Goal: Task Accomplishment & Management: Use online tool/utility

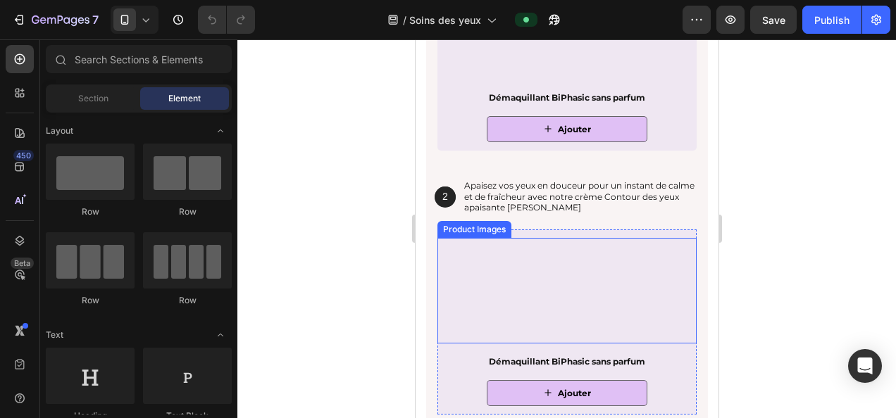
scroll to position [2144, 0]
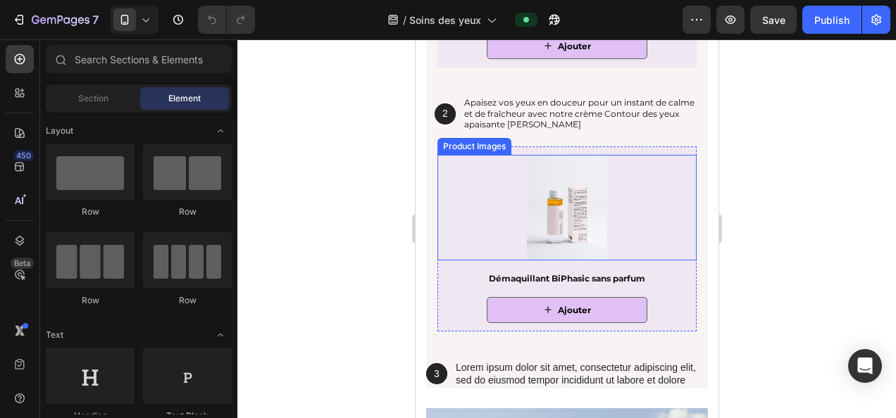
click at [559, 213] on img at bounding box center [567, 208] width 106 height 106
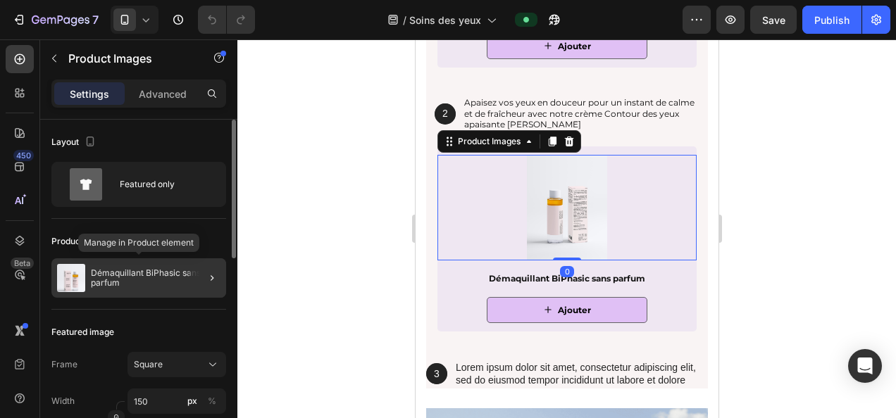
click at [127, 280] on p "Démaquillant BiPhasic sans parfum" at bounding box center [156, 278] width 130 height 20
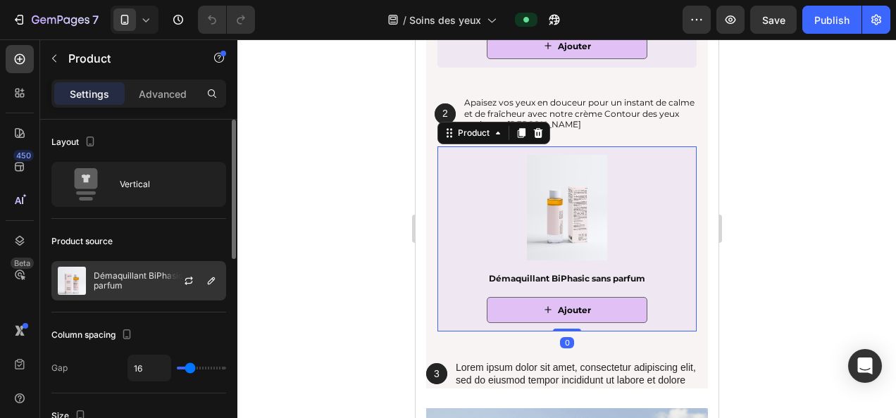
click at [134, 276] on p "Démaquillant BiPhasic sans parfum" at bounding box center [157, 281] width 126 height 20
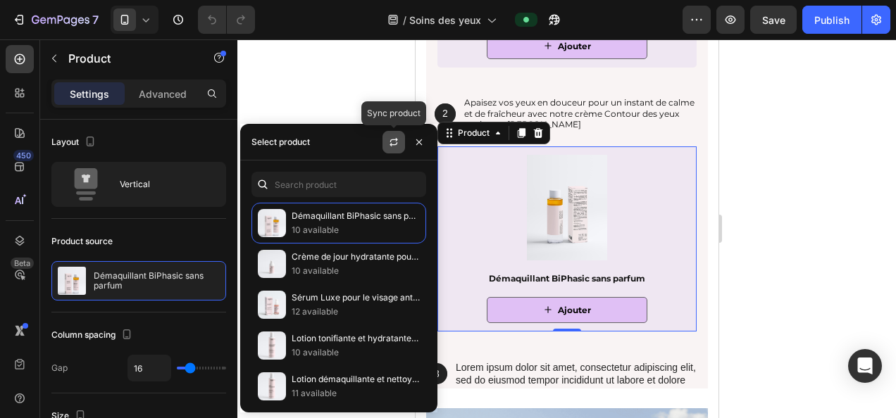
click at [392, 144] on icon "button" at bounding box center [394, 144] width 8 height 4
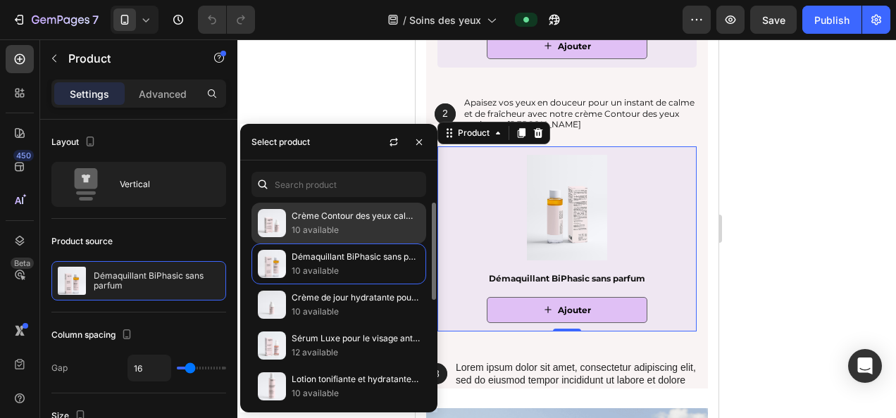
click at [342, 225] on p "10 available" at bounding box center [356, 230] width 128 height 14
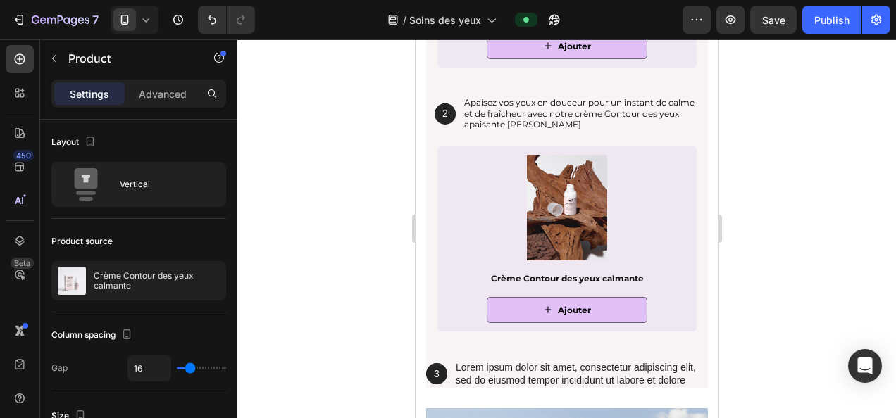
click at [758, 242] on div at bounding box center [566, 228] width 659 height 379
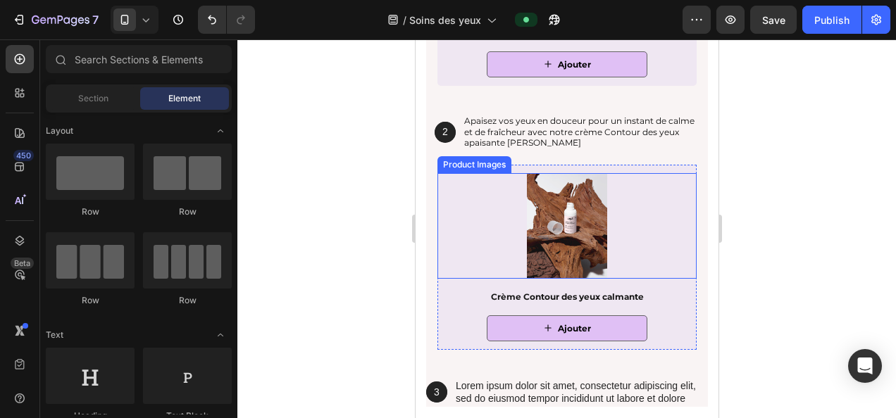
scroll to position [2102, 0]
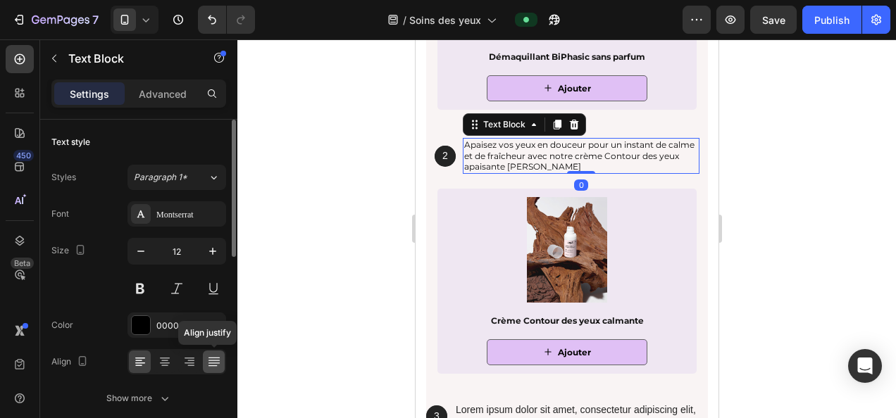
click at [211, 361] on icon at bounding box center [214, 362] width 14 height 14
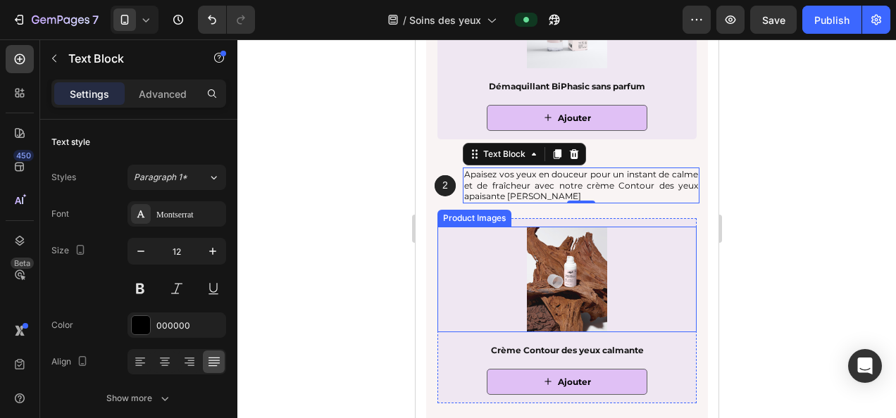
scroll to position [2074, 0]
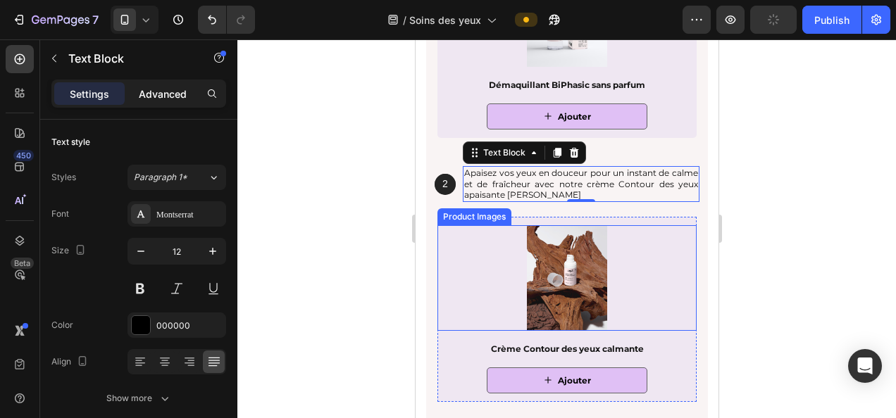
click at [164, 87] on p "Advanced" at bounding box center [163, 94] width 48 height 15
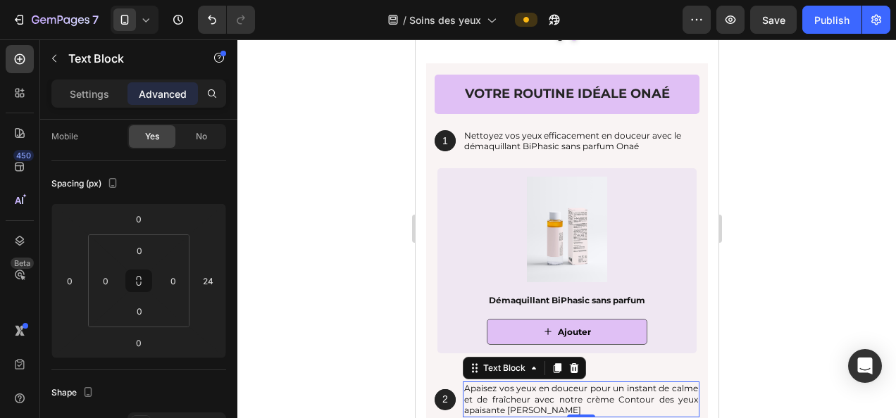
scroll to position [1858, 0]
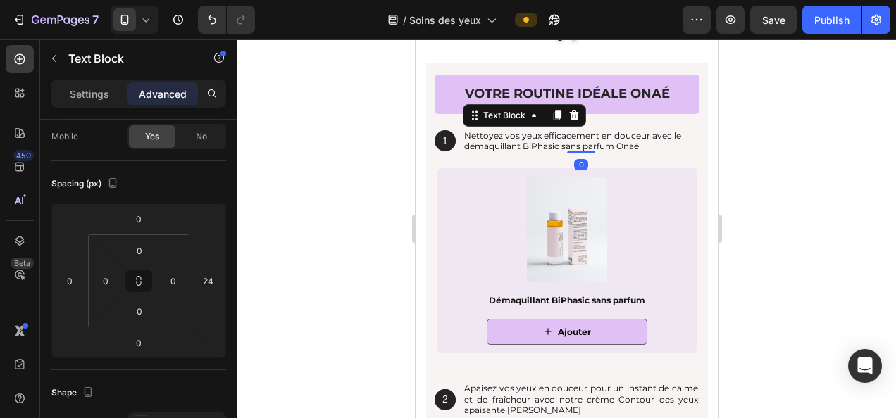
click at [768, 173] on div at bounding box center [566, 228] width 659 height 379
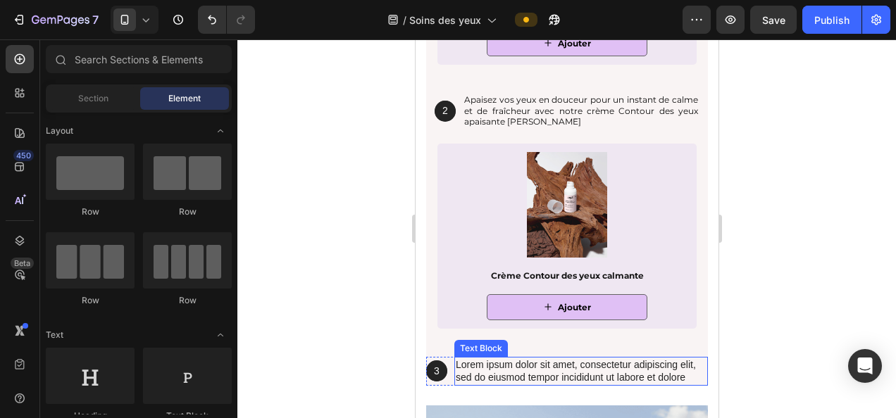
scroll to position [2149, 0]
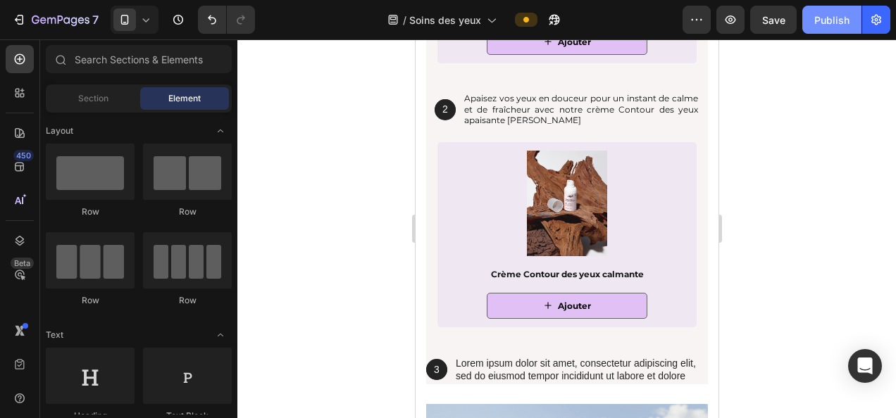
click at [825, 32] on button "Publish" at bounding box center [831, 20] width 59 height 28
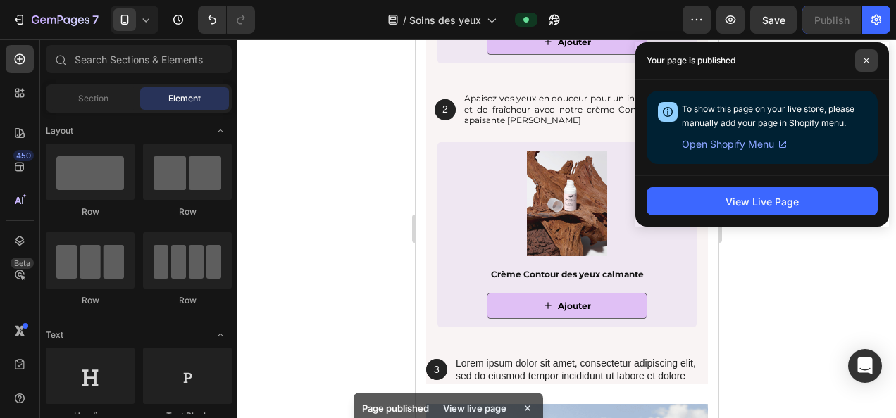
click at [867, 54] on span at bounding box center [866, 60] width 23 height 23
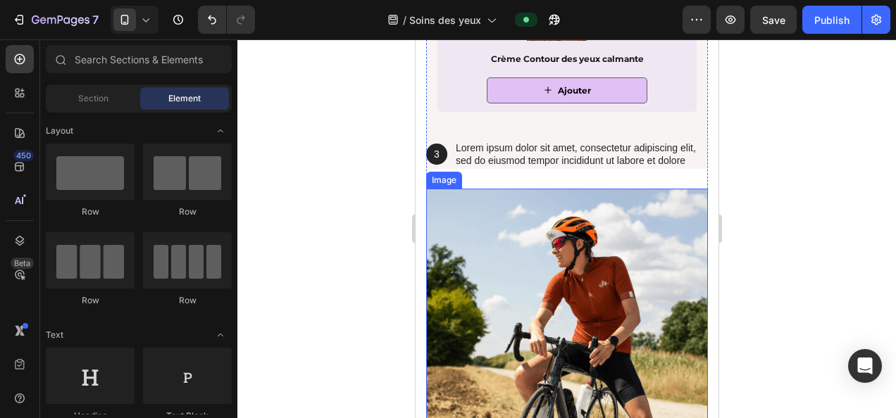
scroll to position [2364, 0]
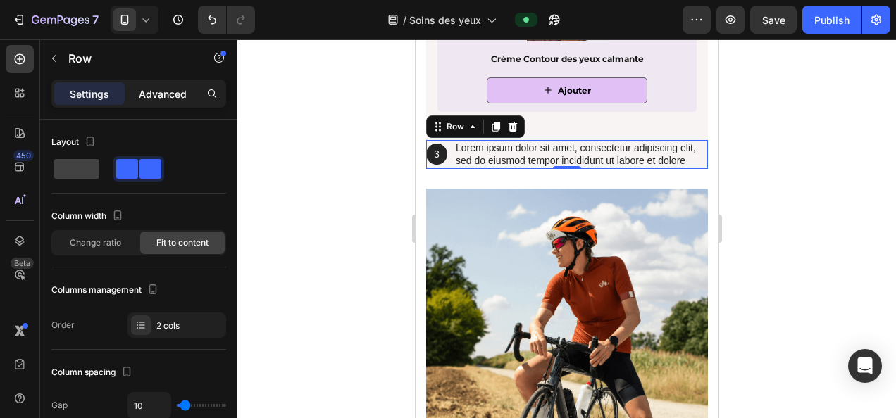
click at [166, 93] on p "Advanced" at bounding box center [163, 94] width 48 height 15
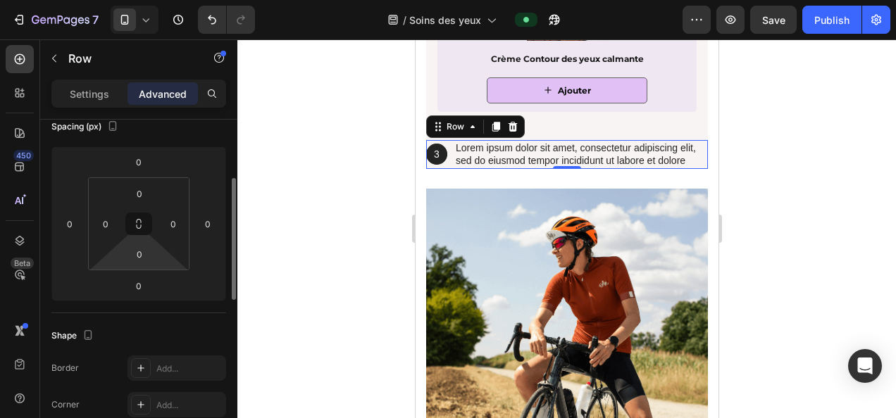
scroll to position [169, 0]
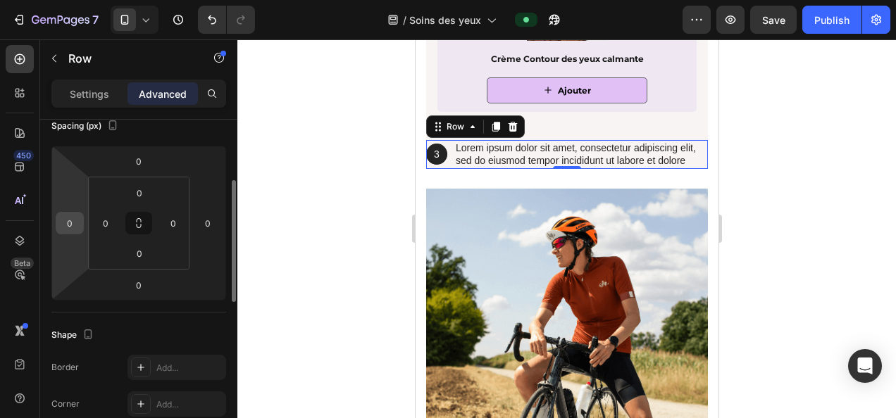
click at [66, 230] on input "0" at bounding box center [69, 223] width 21 height 21
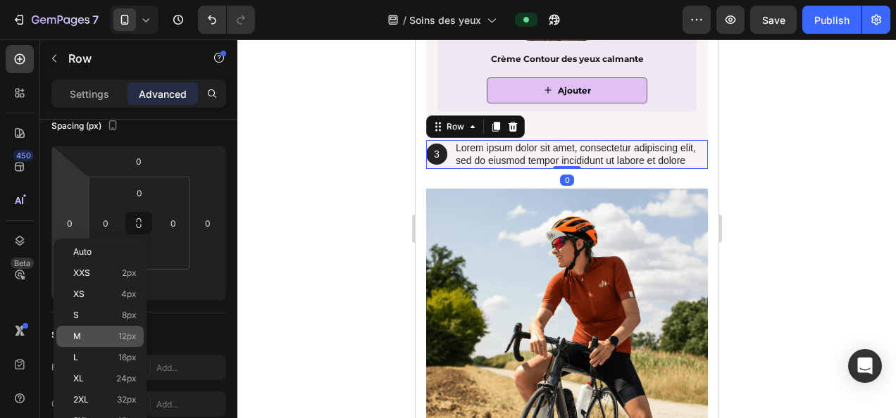
click at [110, 334] on p "M 12px" at bounding box center [104, 337] width 63 height 10
type input "12"
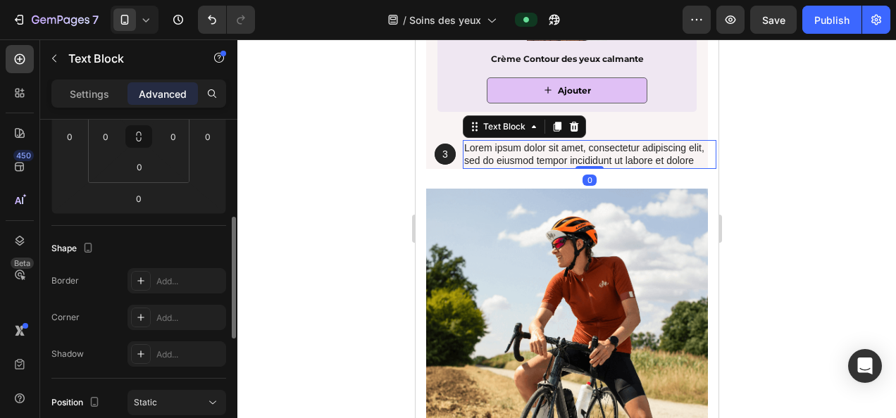
scroll to position [259, 0]
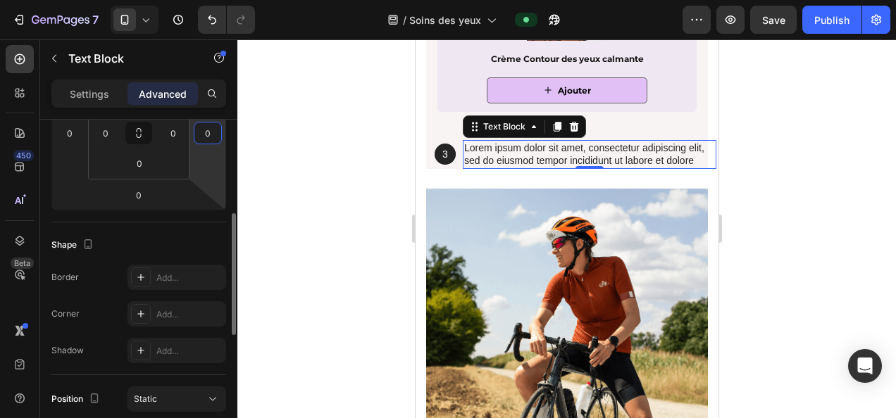
click at [204, 132] on input "0" at bounding box center [207, 133] width 21 height 21
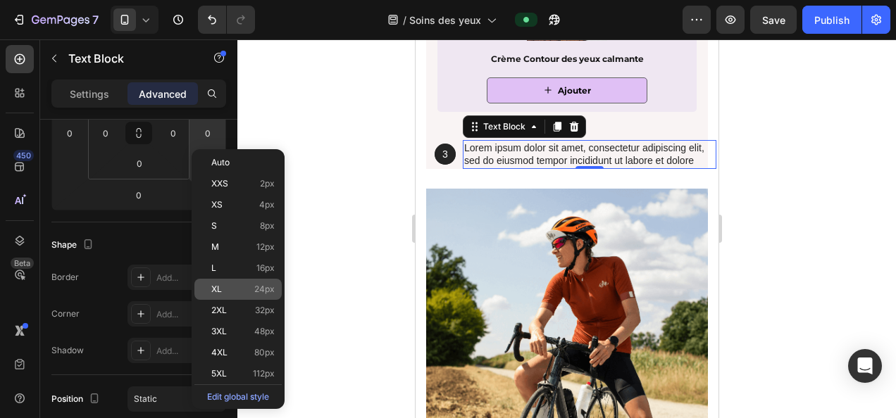
click at [259, 293] on span "24px" at bounding box center [264, 290] width 20 height 10
type input "24"
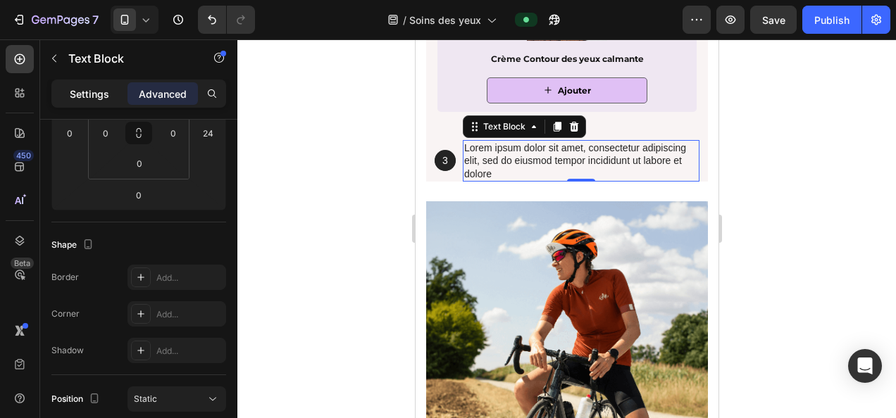
click at [79, 90] on p "Settings" at bounding box center [89, 94] width 39 height 15
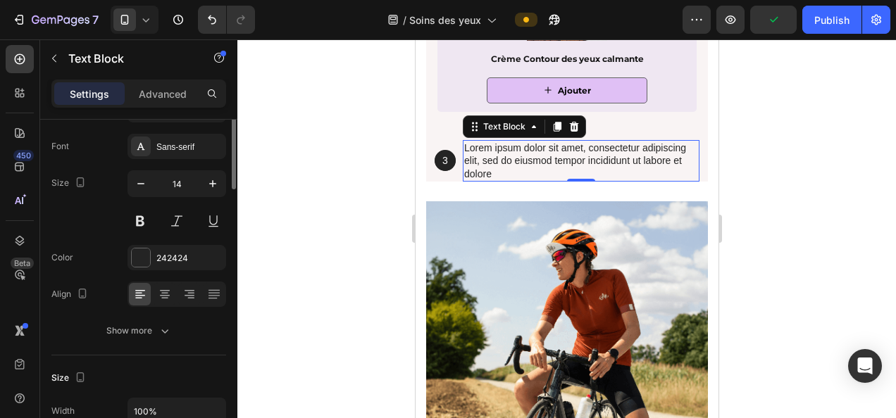
scroll to position [0, 0]
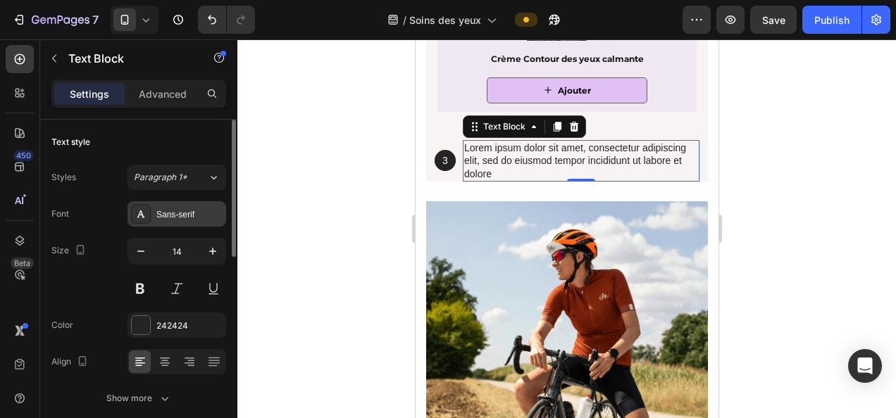
click at [169, 211] on div "Sans-serif" at bounding box center [189, 215] width 66 height 13
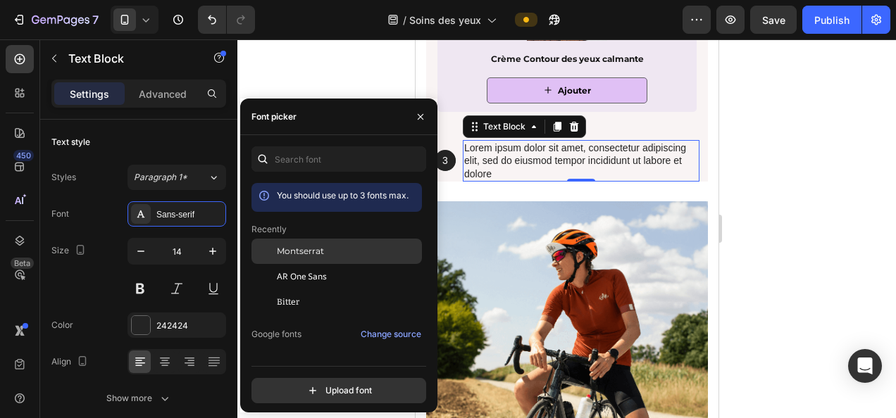
click at [293, 255] on span "Montserrat" at bounding box center [300, 251] width 47 height 13
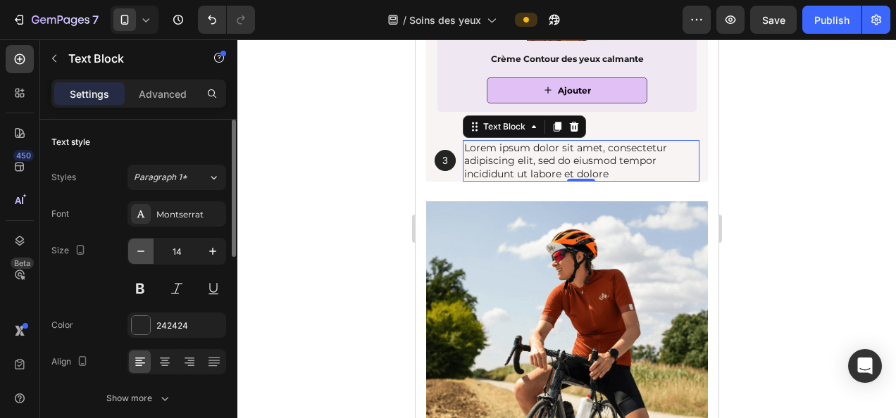
click at [145, 247] on icon "button" at bounding box center [141, 251] width 14 height 14
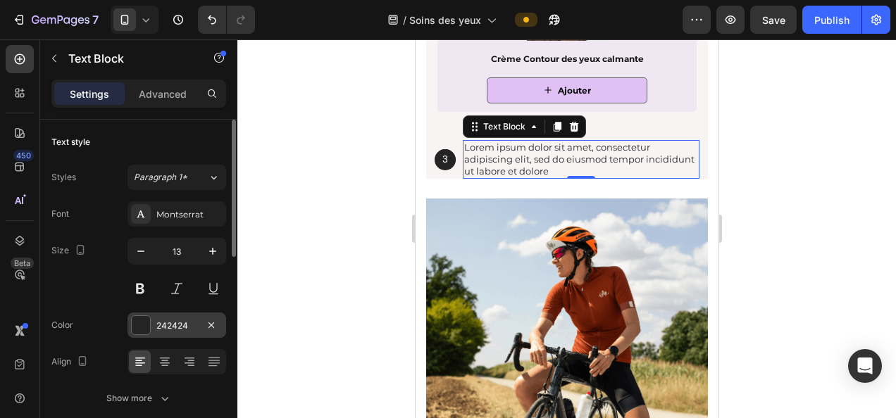
type input "12"
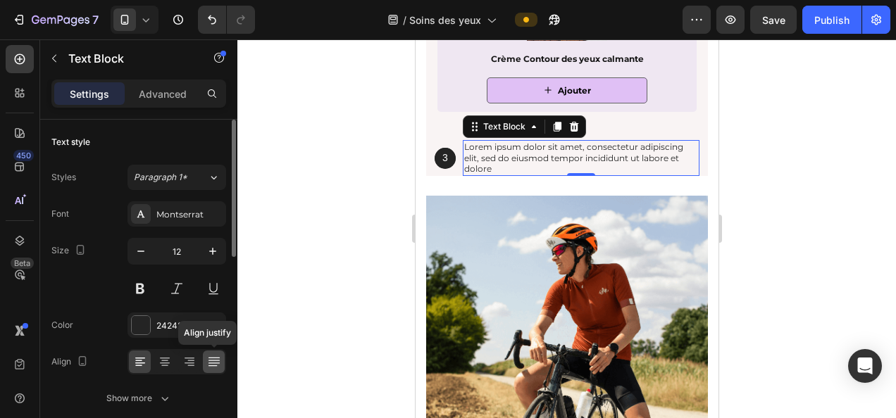
click at [214, 352] on div at bounding box center [214, 362] width 22 height 23
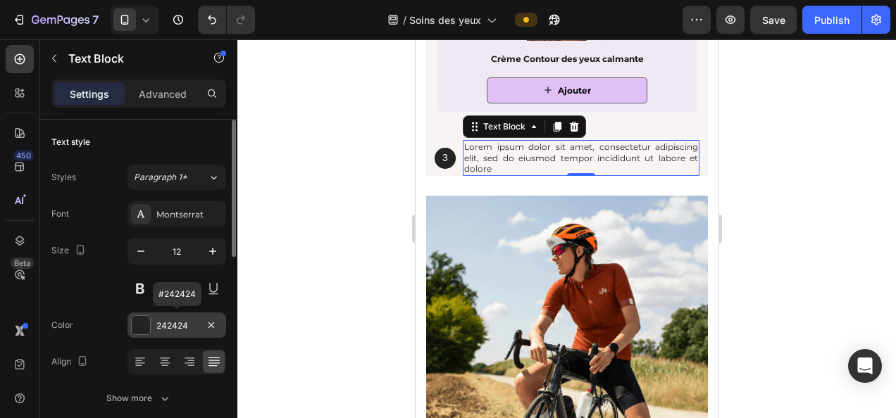
click at [168, 321] on div "242424" at bounding box center [176, 326] width 41 height 13
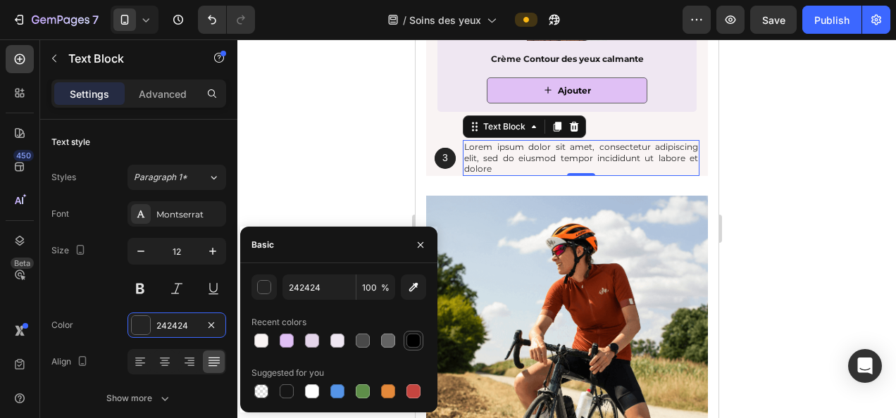
click at [416, 341] on div at bounding box center [413, 341] width 14 height 14
type input "000000"
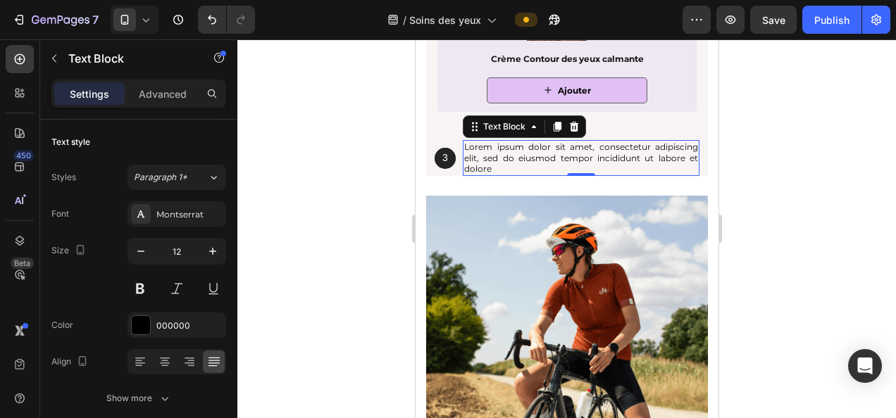
click at [889, 216] on div at bounding box center [566, 228] width 659 height 379
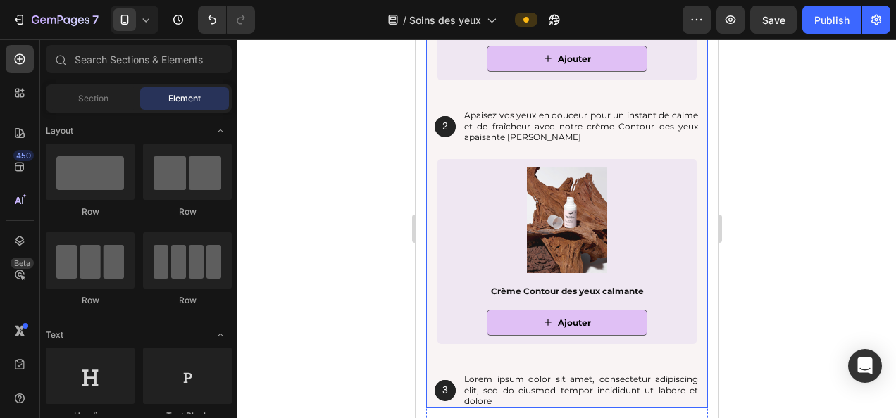
scroll to position [2133, 0]
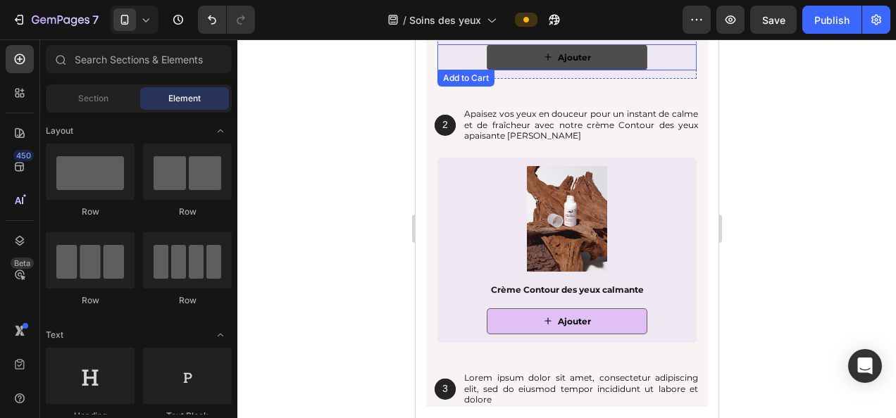
click at [600, 58] on button "Ajouter" at bounding box center [566, 57] width 161 height 27
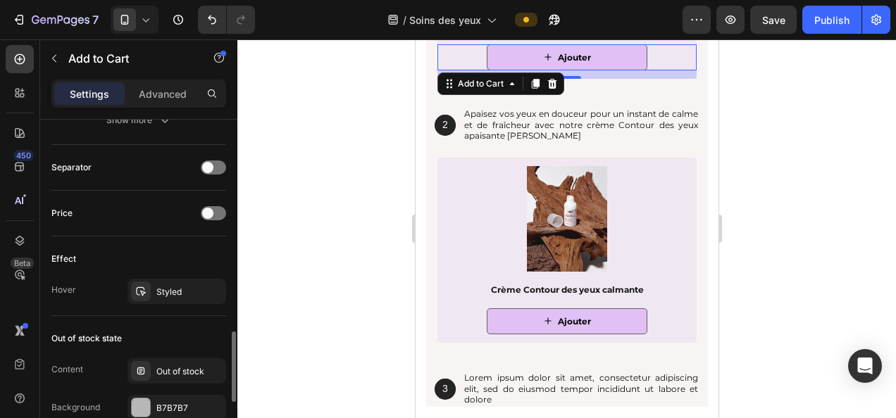
scroll to position [1019, 0]
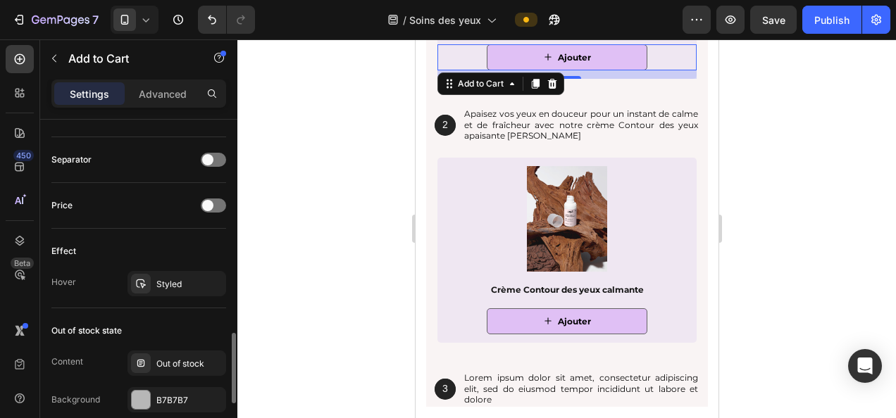
click at [163, 271] on div "Styled" at bounding box center [177, 283] width 99 height 25
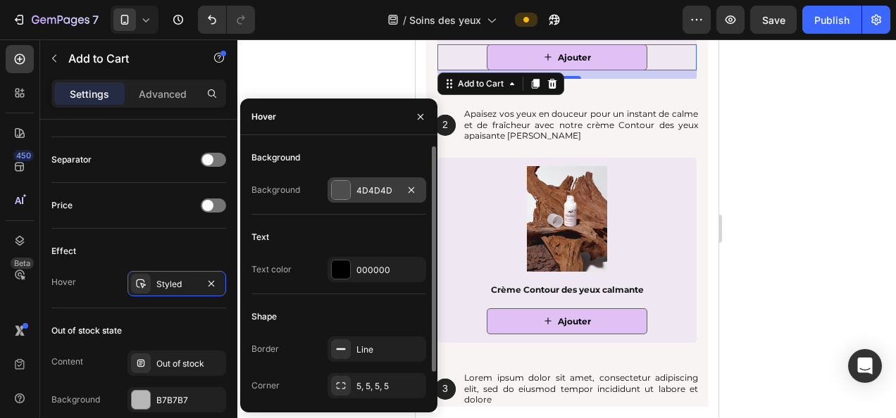
click at [366, 191] on div "4D4D4D" at bounding box center [376, 191] width 41 height 13
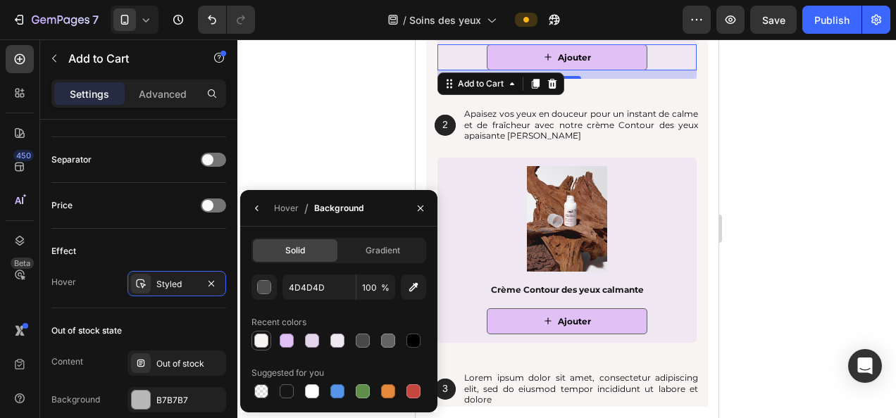
click at [259, 343] on div at bounding box center [261, 341] width 14 height 14
click at [333, 336] on div at bounding box center [337, 341] width 14 height 14
click at [318, 343] on div at bounding box center [312, 341] width 14 height 14
type input "E4D5EA"
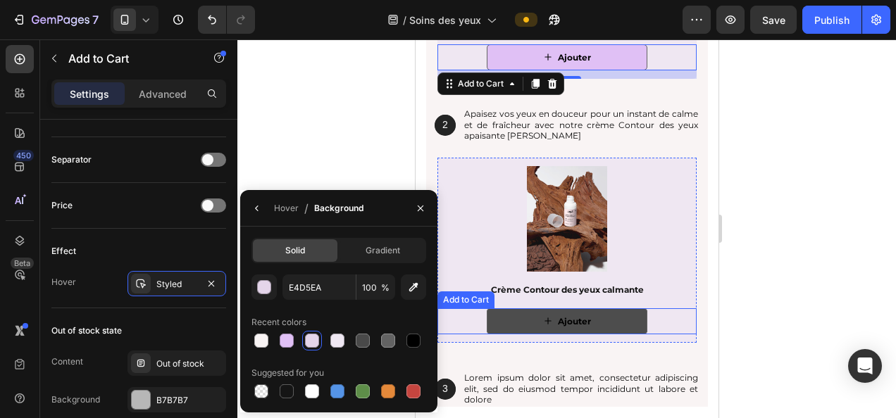
click at [607, 316] on button "Ajouter" at bounding box center [566, 322] width 161 height 27
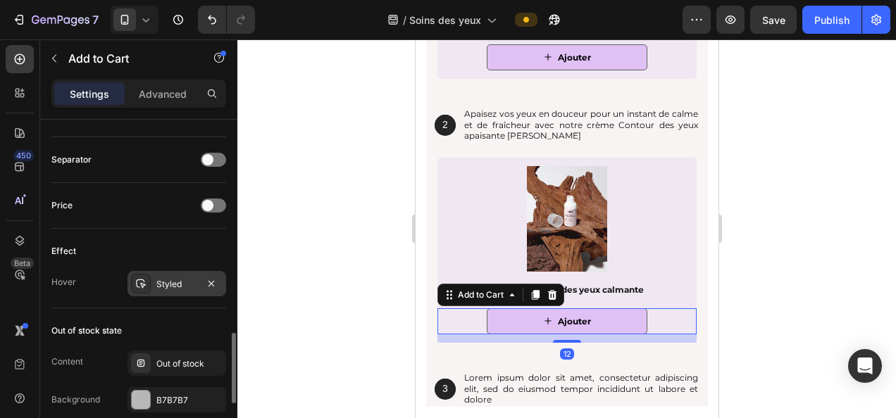
click at [166, 287] on div "Styled" at bounding box center [177, 283] width 99 height 25
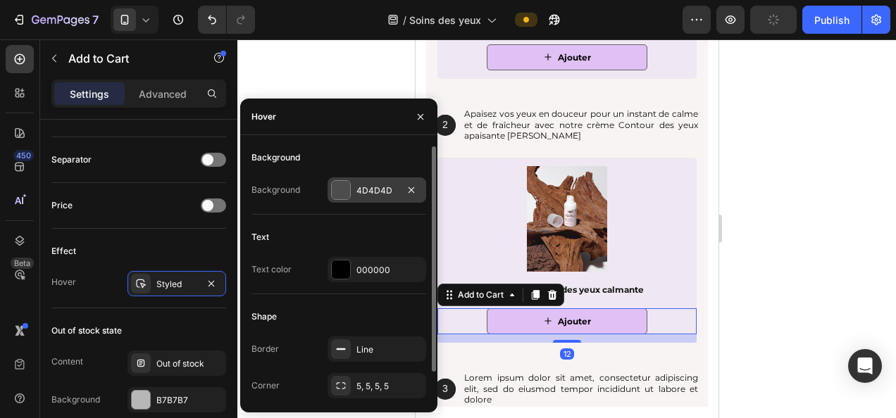
click at [371, 189] on div "4D4D4D" at bounding box center [376, 191] width 41 height 13
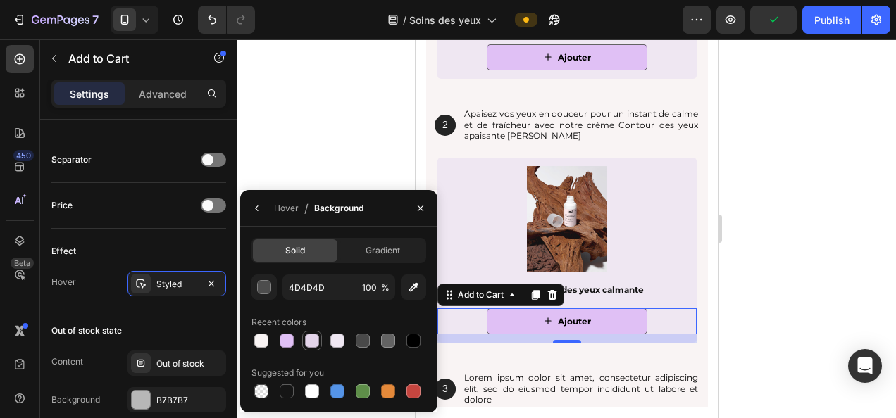
click at [315, 346] on div at bounding box center [312, 341] width 14 height 14
type input "E4D5EA"
click at [770, 246] on div at bounding box center [566, 228] width 659 height 379
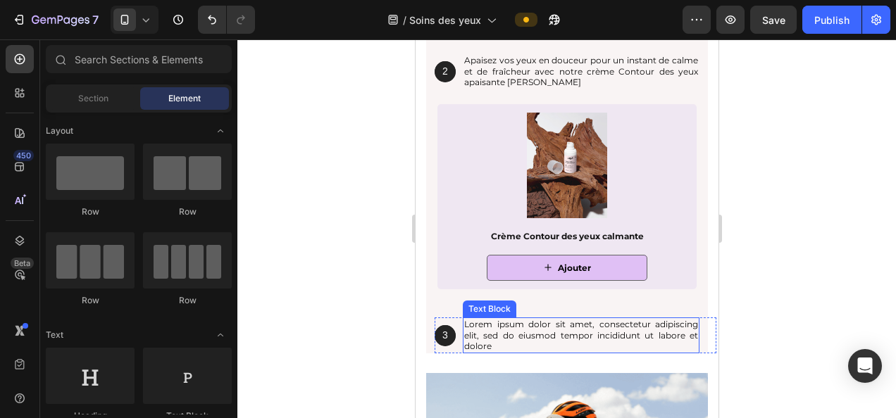
scroll to position [2184, 0]
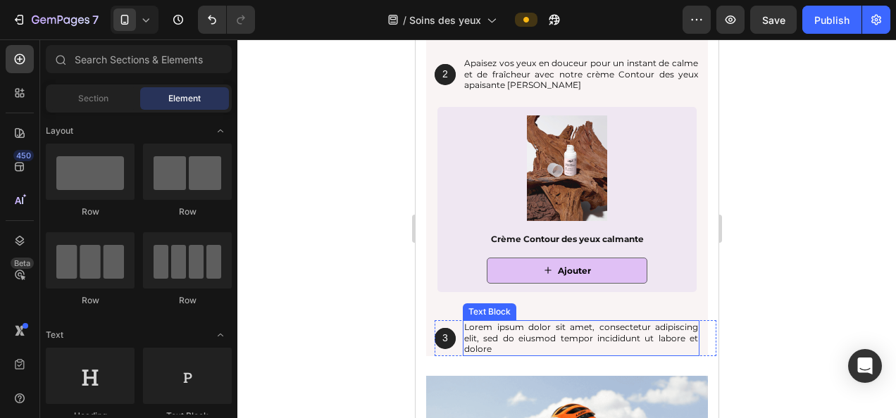
click at [561, 338] on p "Lorem ipsum dolor sit amet, consectetur adipiscing elit, sed do eiusmod tempor …" at bounding box center [581, 338] width 234 height 33
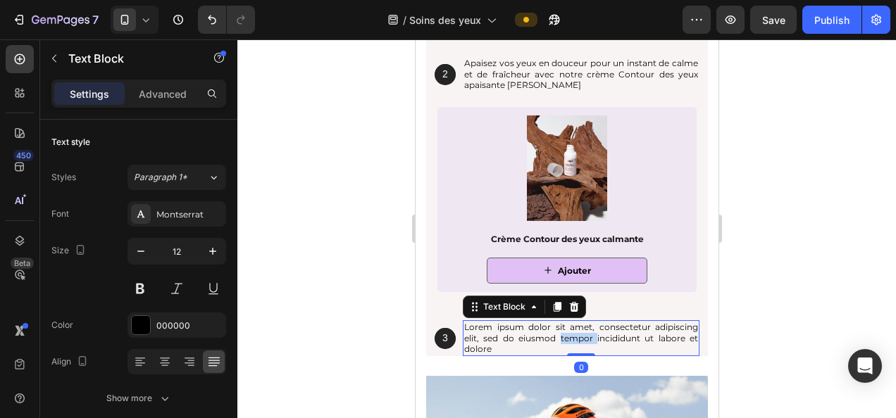
click at [561, 338] on p "Lorem ipsum dolor sit amet, consectetur adipiscing elit, sed do eiusmod tempor …" at bounding box center [581, 338] width 234 height 33
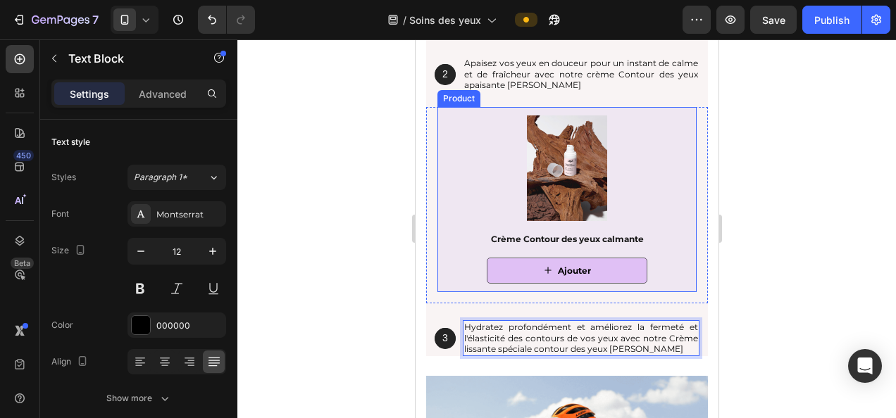
click at [827, 244] on div at bounding box center [566, 228] width 659 height 379
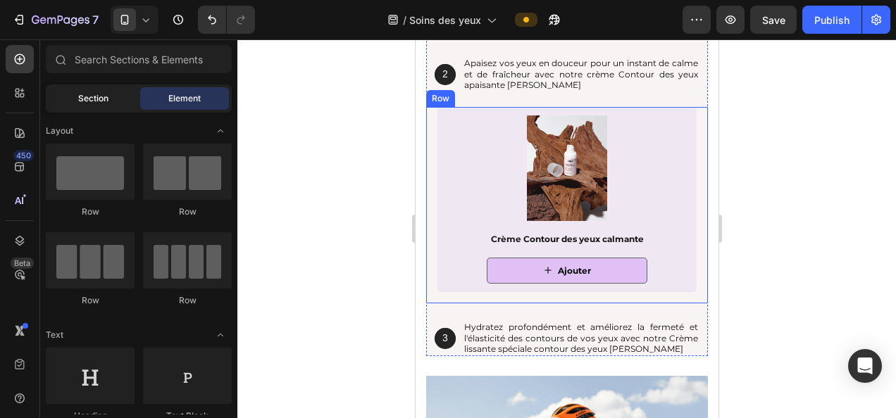
click at [89, 97] on span "Section" at bounding box center [93, 98] width 30 height 13
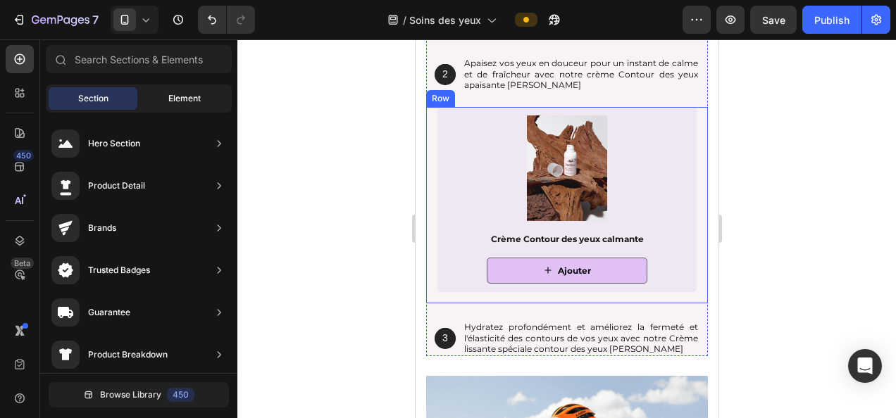
click at [179, 94] on span "Element" at bounding box center [184, 98] width 32 height 13
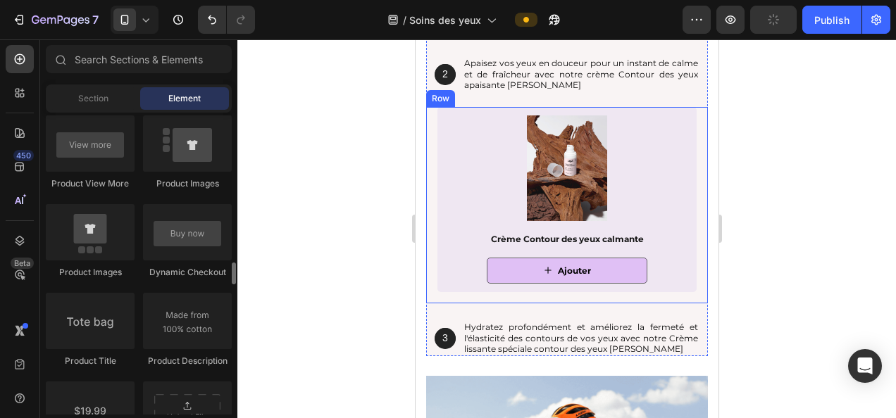
scroll to position [2087, 0]
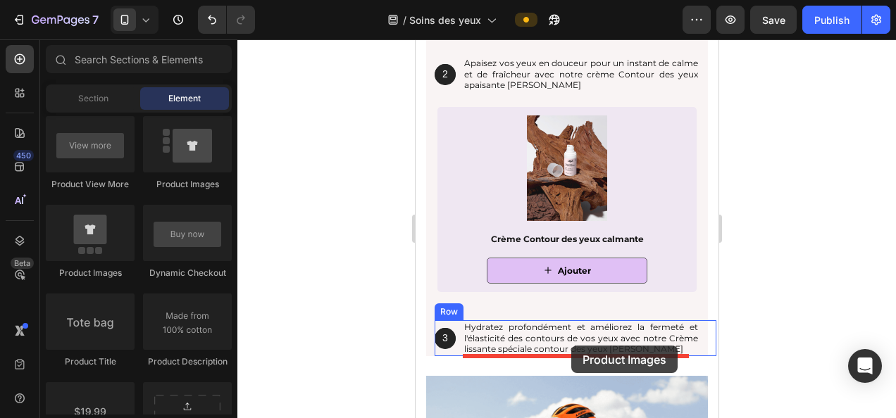
drag, startPoint x: 517, startPoint y: 290, endPoint x: 571, endPoint y: 346, distance: 77.2
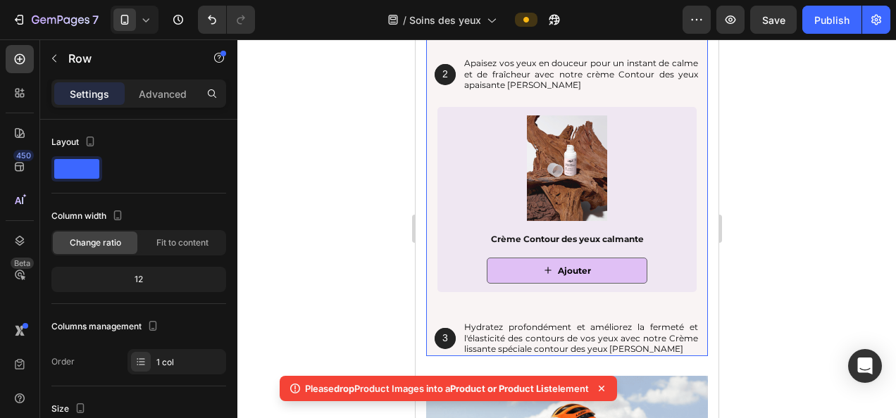
click at [431, 306] on div "votre routine idéale onaé Heading 1 Text Block Hero Banner Nettoyez vos yeux ef…" at bounding box center [567, 47] width 282 height 619
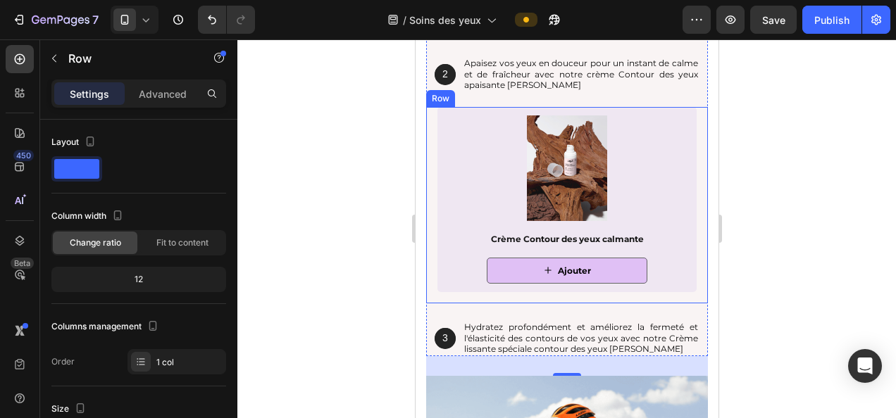
click at [431, 120] on div "Product Images Crème Contour des yeux calmante Product Title Ajouter Add to Car…" at bounding box center [567, 205] width 282 height 197
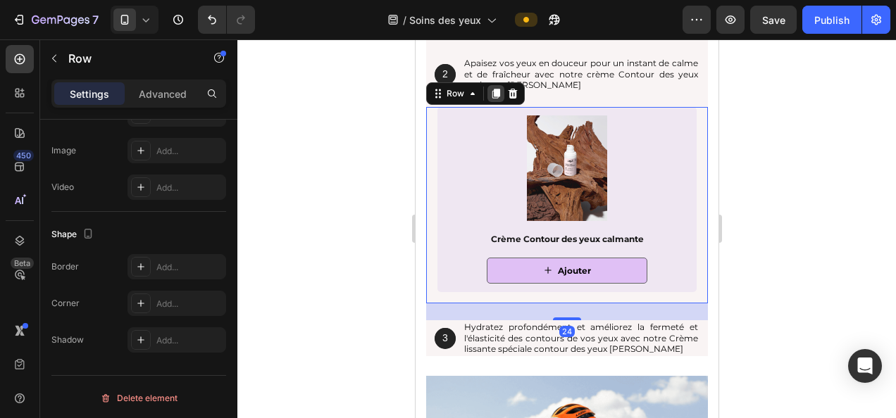
click at [493, 94] on icon at bounding box center [496, 94] width 8 height 10
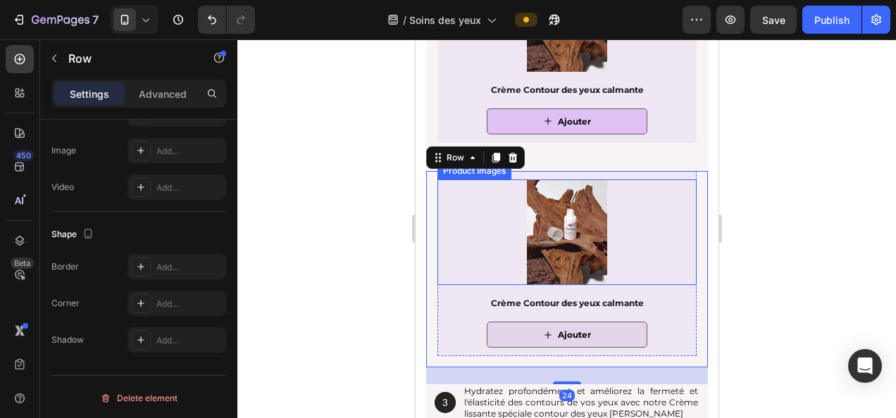
scroll to position [2415, 0]
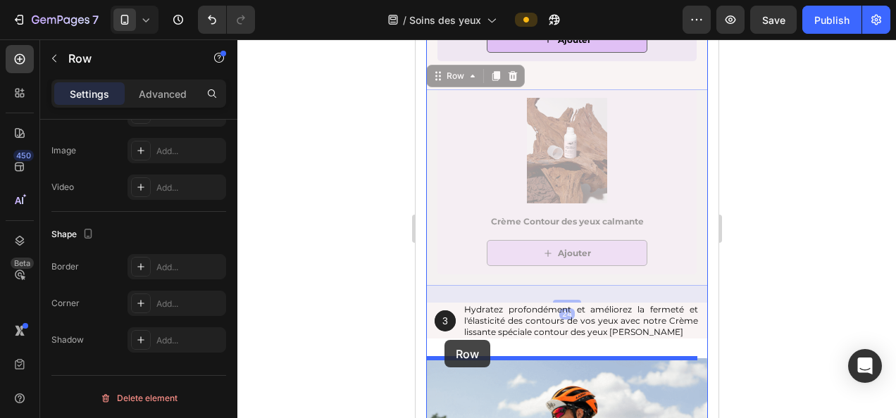
drag, startPoint x: 441, startPoint y: 79, endPoint x: 444, endPoint y: 340, distance: 261.4
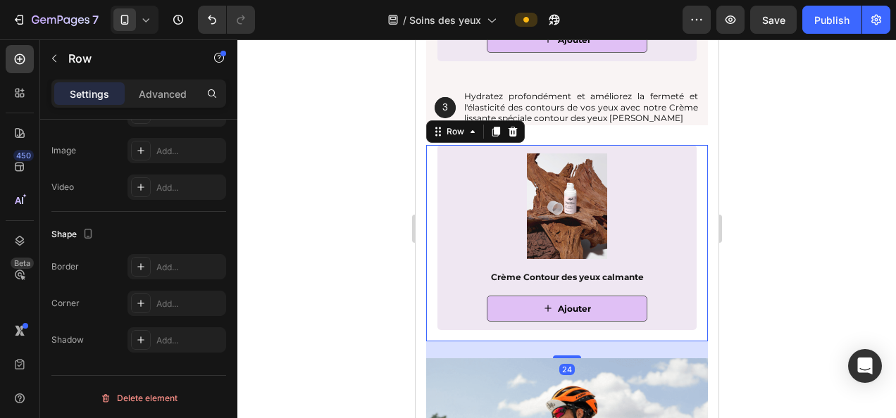
click at [836, 207] on div at bounding box center [566, 228] width 659 height 379
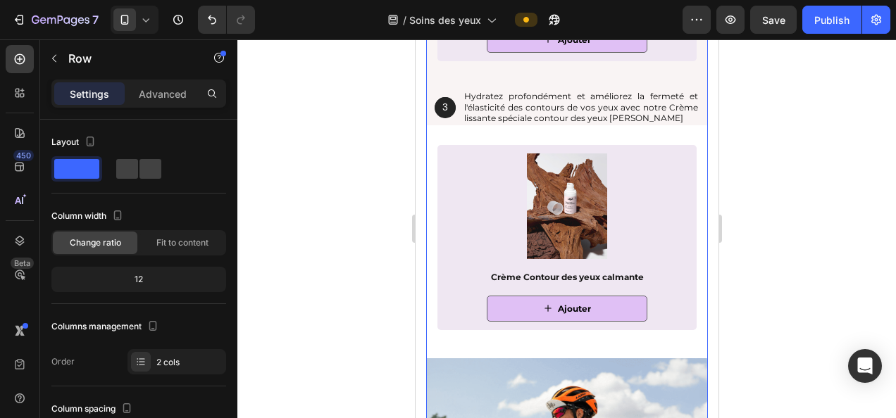
click at [160, 85] on div "Advanced" at bounding box center [163, 93] width 70 height 23
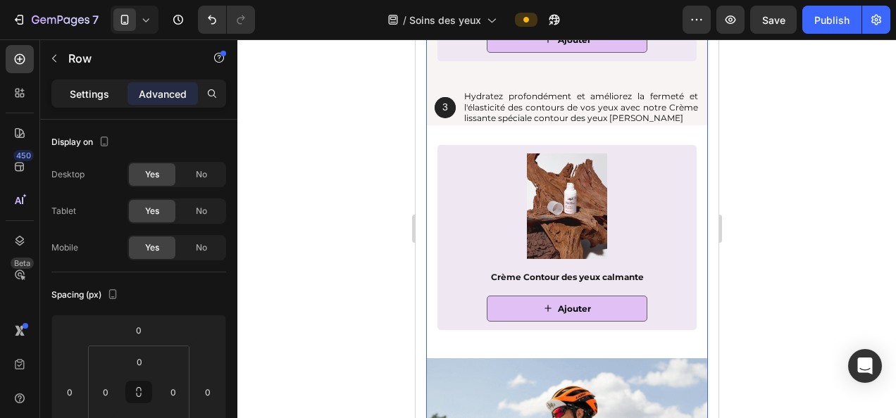
click at [80, 88] on p "Settings" at bounding box center [89, 94] width 39 height 15
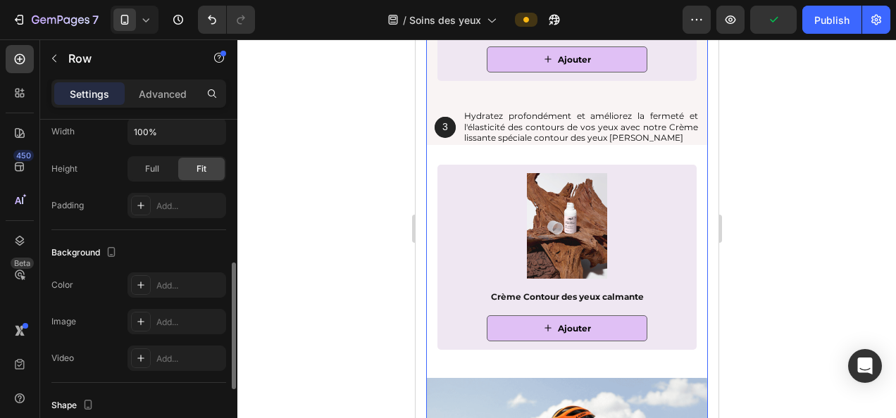
scroll to position [397, 0]
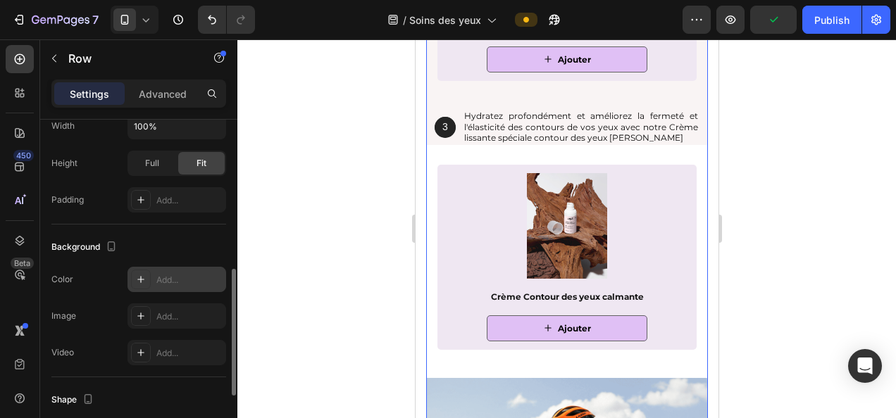
click at [178, 283] on div "Add..." at bounding box center [189, 280] width 66 height 13
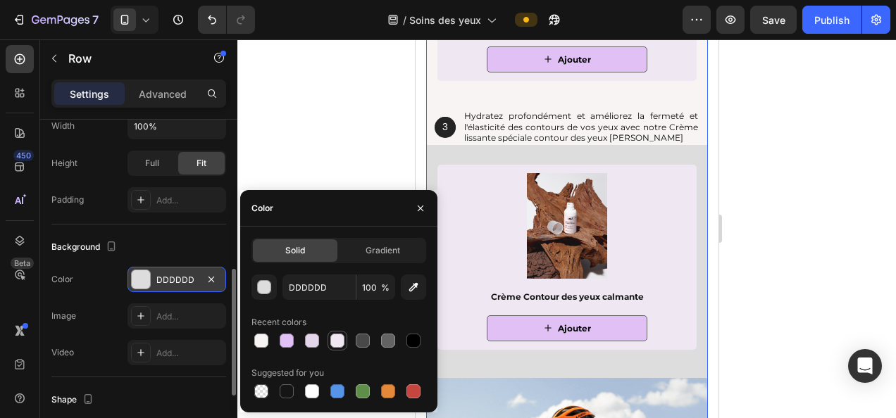
click at [336, 333] on div at bounding box center [337, 341] width 17 height 17
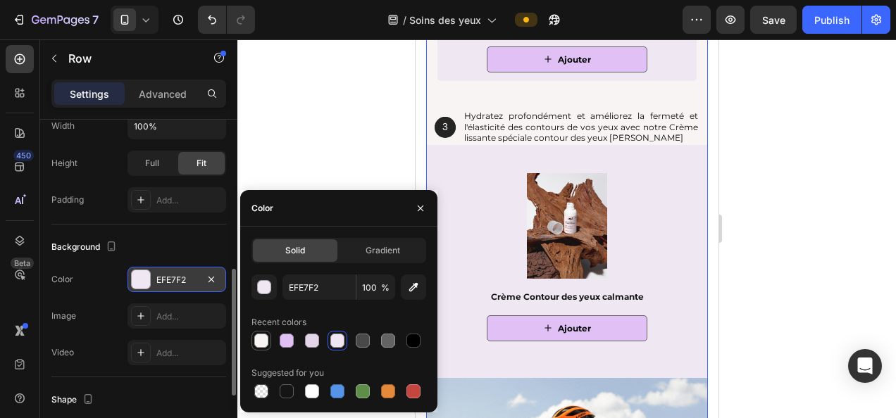
click at [264, 340] on div at bounding box center [261, 341] width 14 height 14
type input "F9F4F4"
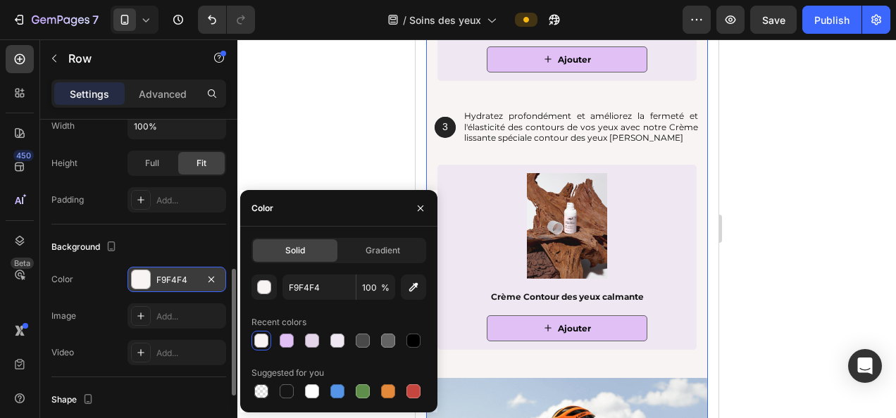
click at [356, 97] on div at bounding box center [566, 228] width 659 height 379
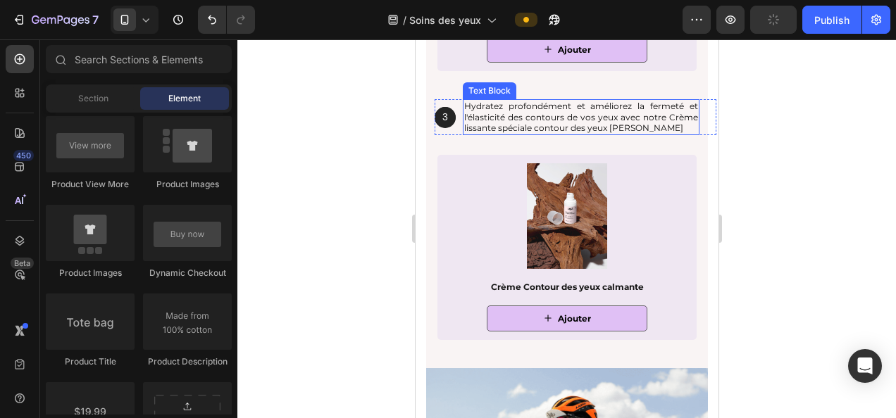
scroll to position [2408, 0]
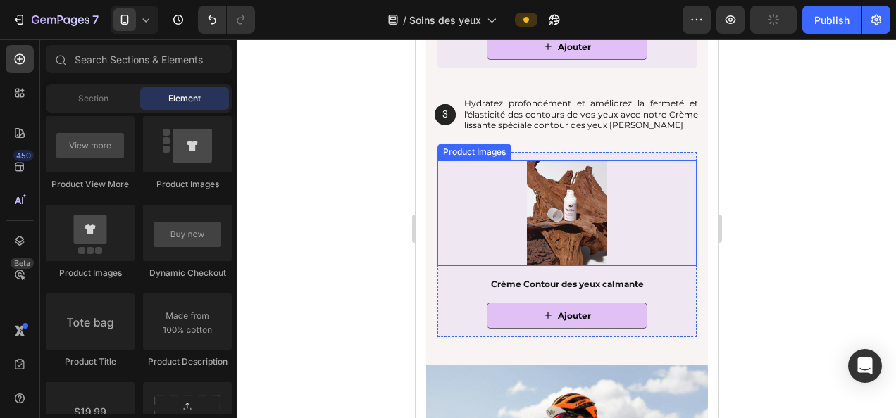
click at [563, 245] on img at bounding box center [567, 214] width 106 height 106
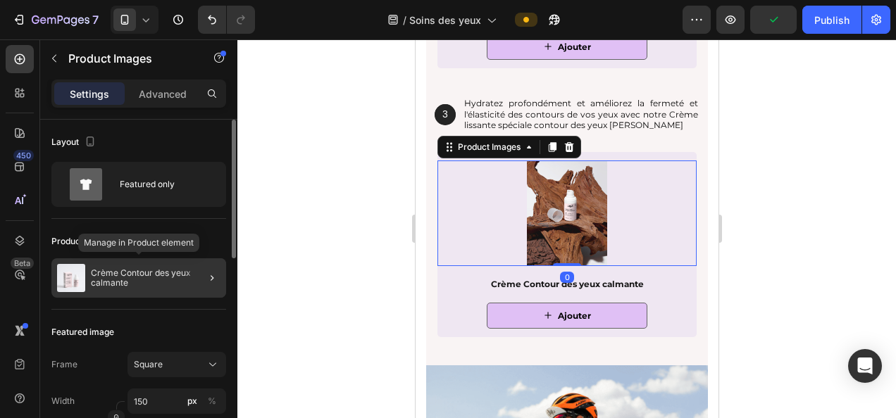
click at [137, 290] on div "Crème Contour des yeux calmante" at bounding box center [138, 278] width 175 height 39
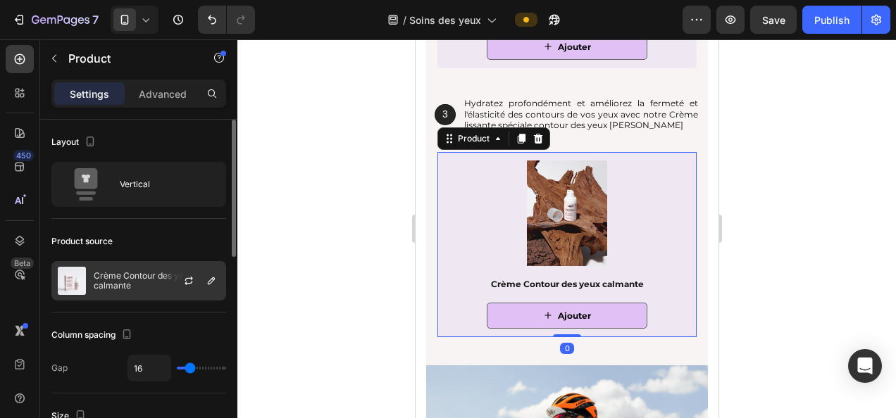
click at [150, 287] on p "Crème Contour des yeux calmante" at bounding box center [157, 281] width 126 height 20
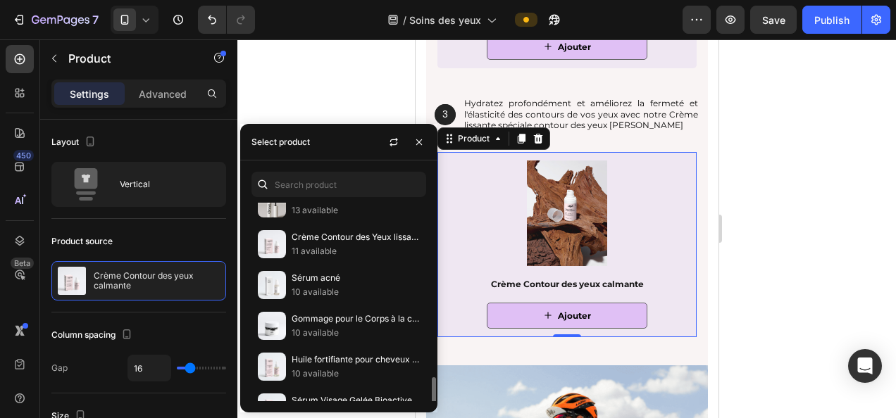
scroll to position [811, 0]
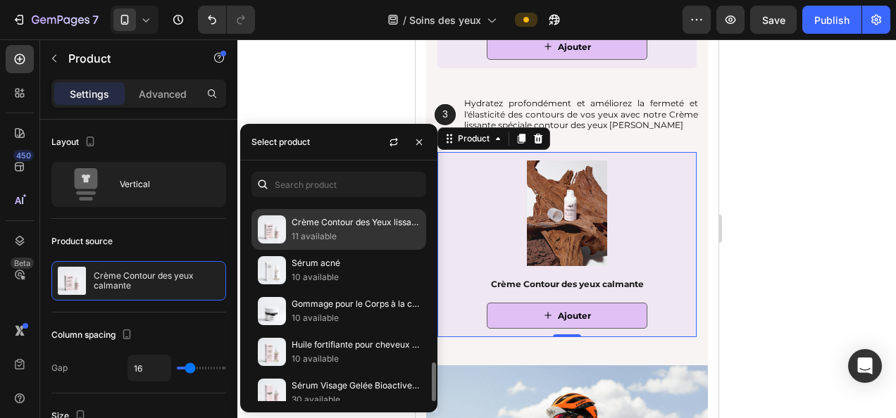
click at [368, 216] on p "Crème Contour des Yeux lissante" at bounding box center [356, 223] width 128 height 14
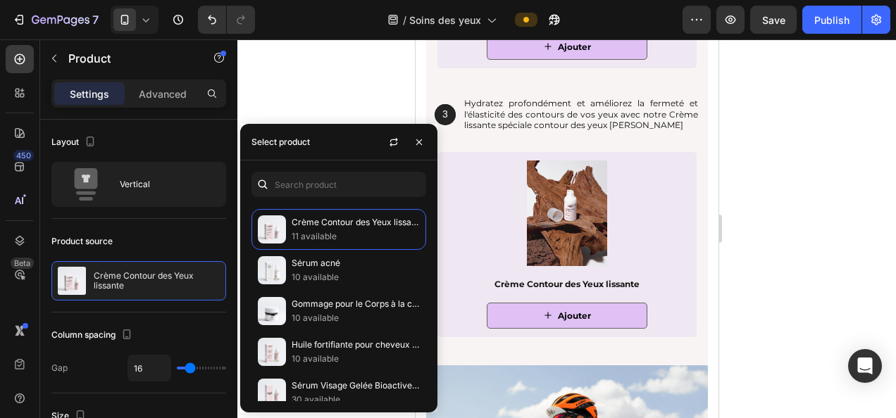
click at [881, 185] on div at bounding box center [566, 228] width 659 height 379
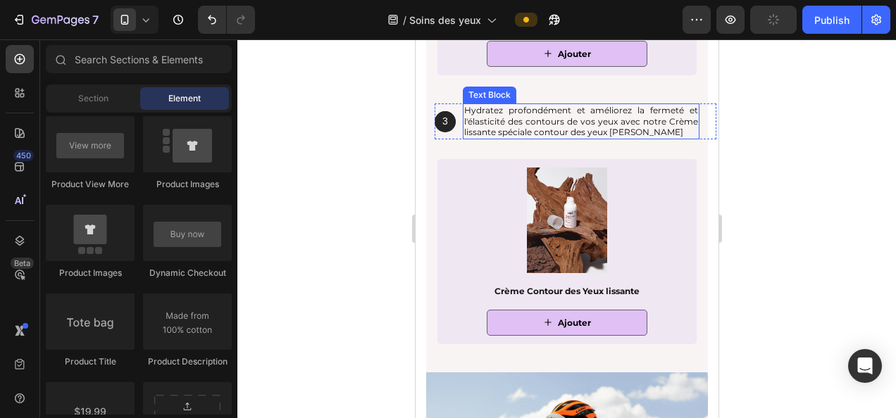
scroll to position [2404, 0]
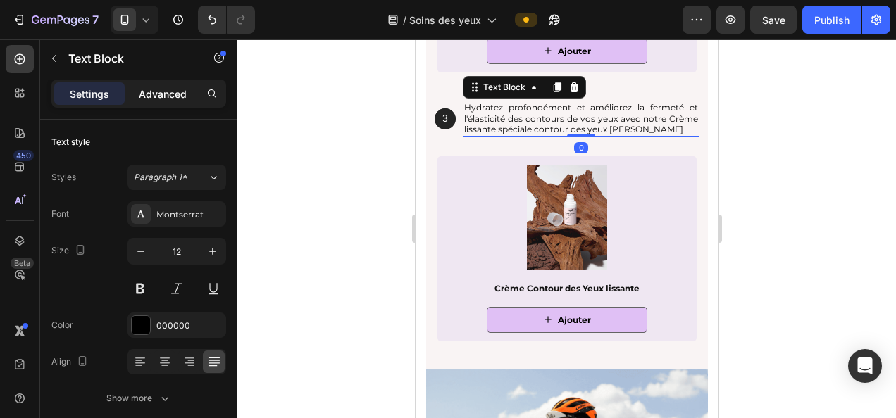
click at [161, 91] on p "Advanced" at bounding box center [163, 94] width 48 height 15
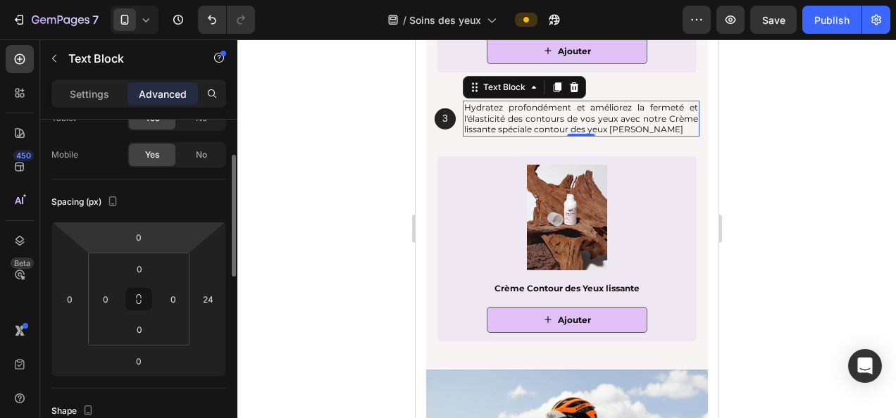
scroll to position [94, 0]
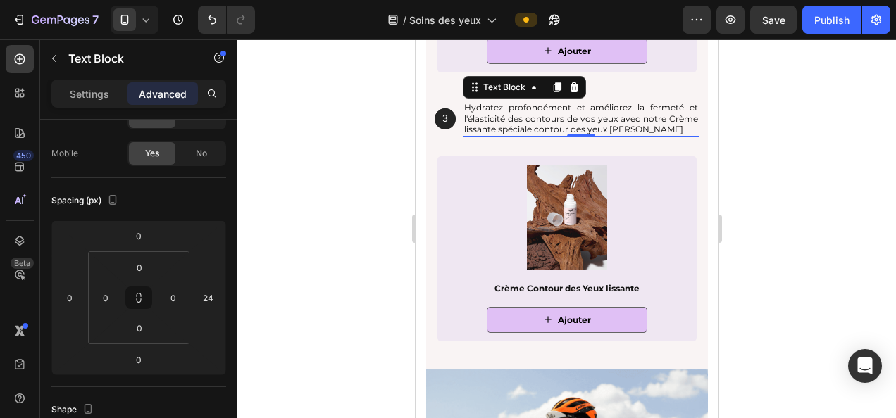
click at [383, 240] on div at bounding box center [566, 228] width 659 height 379
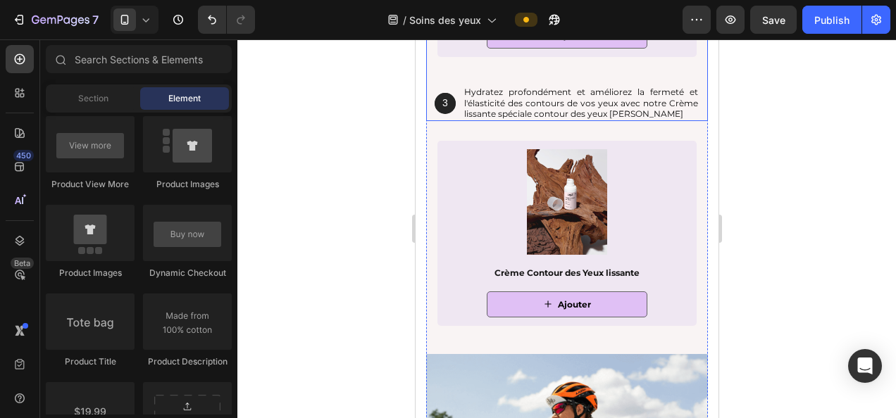
scroll to position [2388, 0]
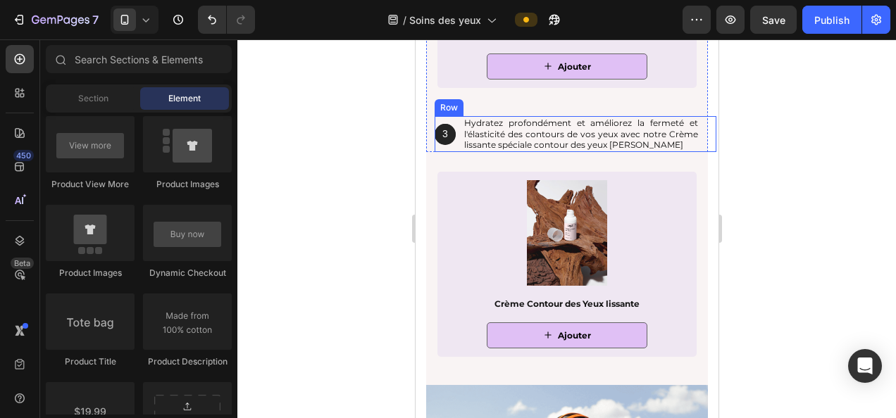
click at [437, 149] on div "3 Text Block Hero Banner" at bounding box center [444, 134] width 21 height 36
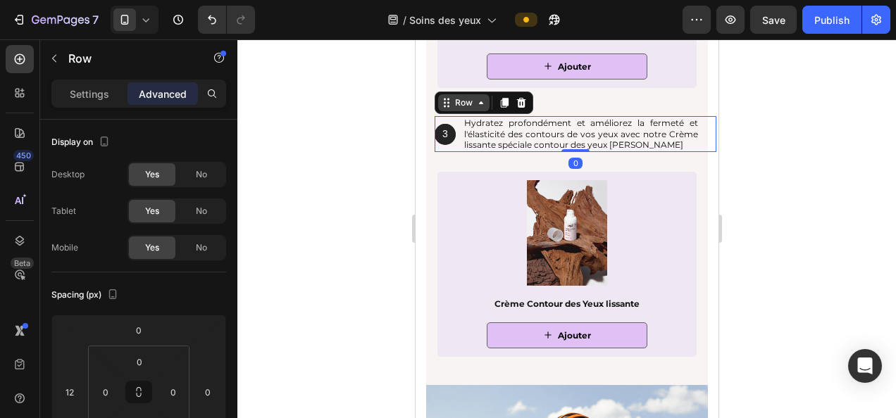
click at [442, 103] on icon at bounding box center [445, 102] width 11 height 11
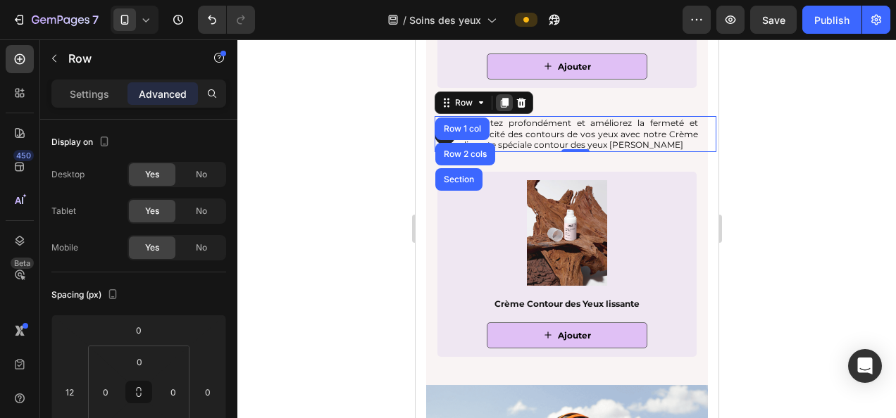
click at [500, 102] on icon at bounding box center [503, 102] width 11 height 11
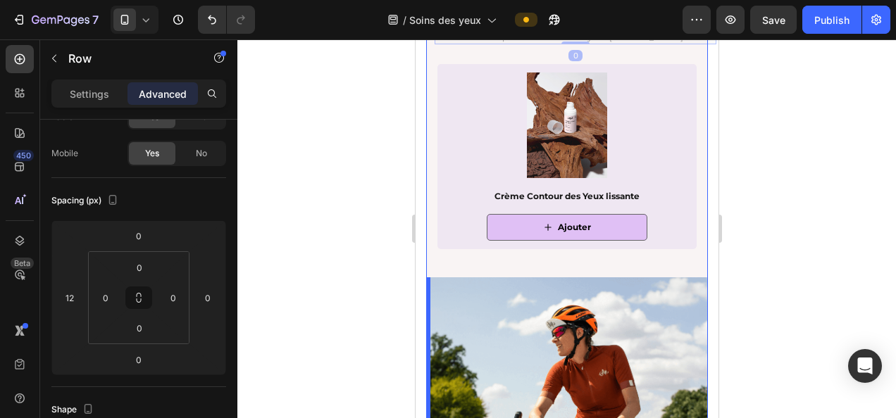
scroll to position [2632, 0]
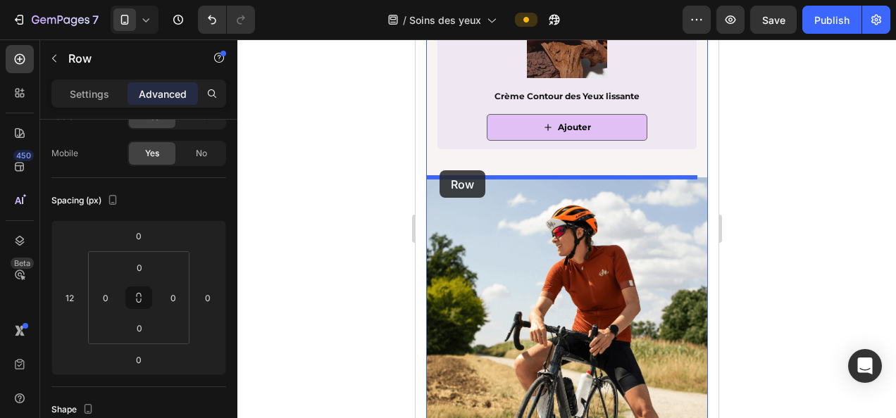
drag, startPoint x: 442, startPoint y: 142, endPoint x: 439, endPoint y: 172, distance: 29.7
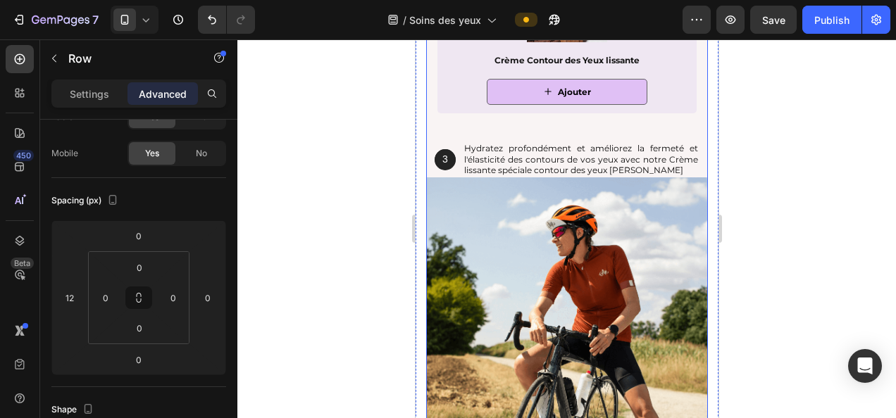
scroll to position [2597, 0]
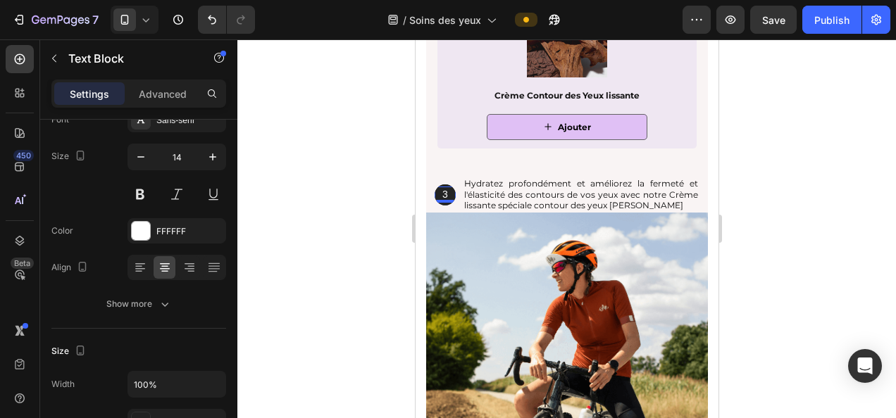
click at [445, 189] on p "3" at bounding box center [444, 194] width 18 height 13
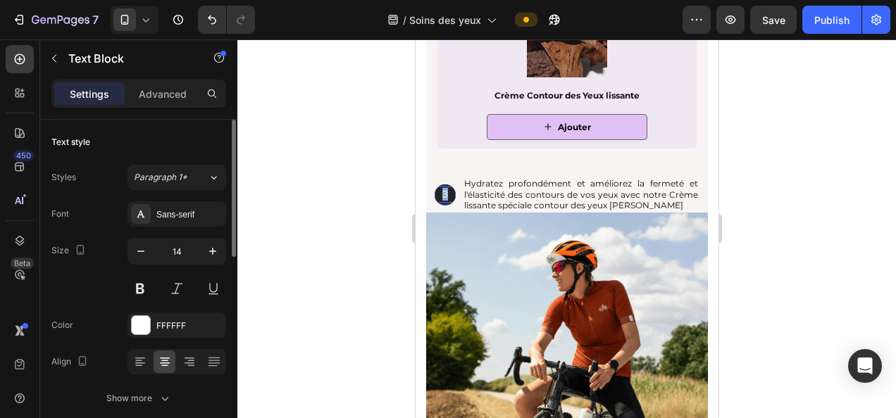
click at [445, 189] on p "3" at bounding box center [444, 194] width 18 height 13
click at [871, 195] on div at bounding box center [566, 228] width 659 height 379
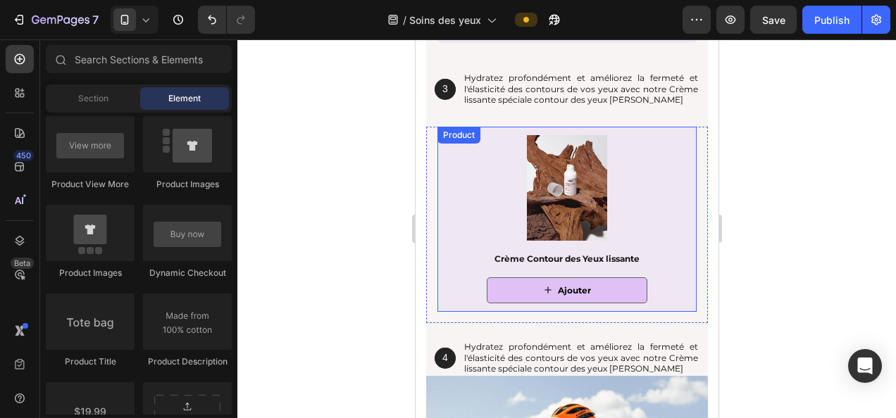
scroll to position [2431, 0]
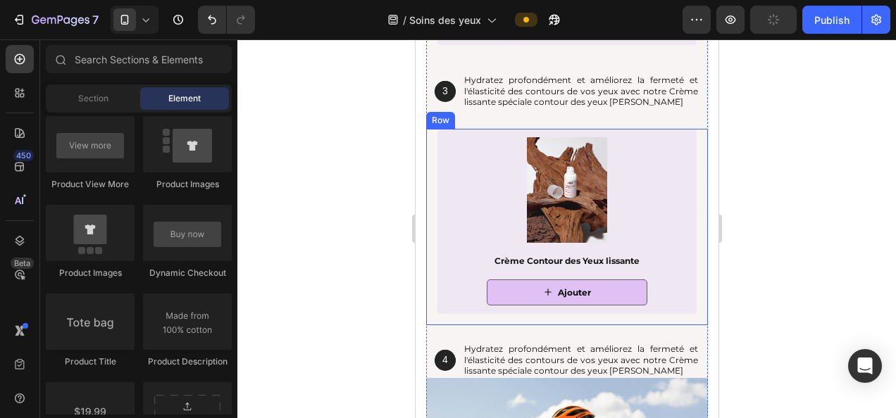
click at [430, 150] on div "Product Images Crème Contour des Yeux lissante Product Title Ajouter Add to Car…" at bounding box center [567, 227] width 282 height 197
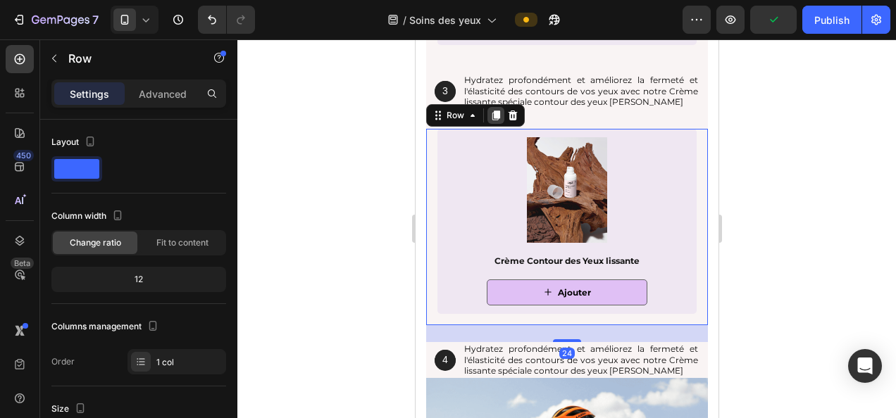
click at [495, 113] on icon at bounding box center [496, 116] width 8 height 10
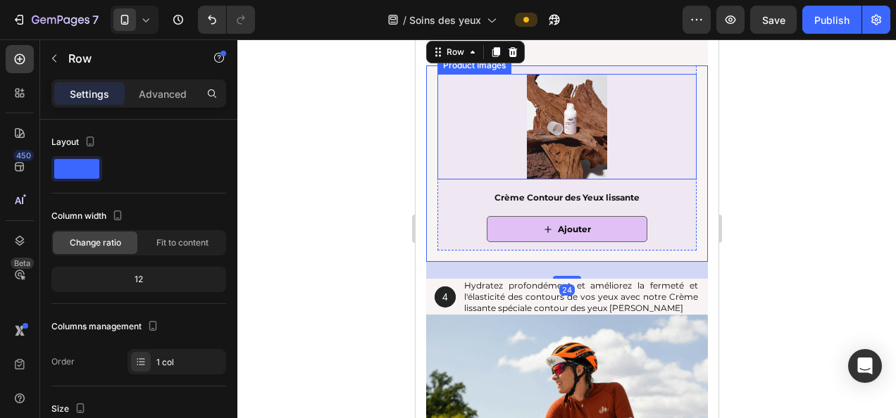
scroll to position [2709, 0]
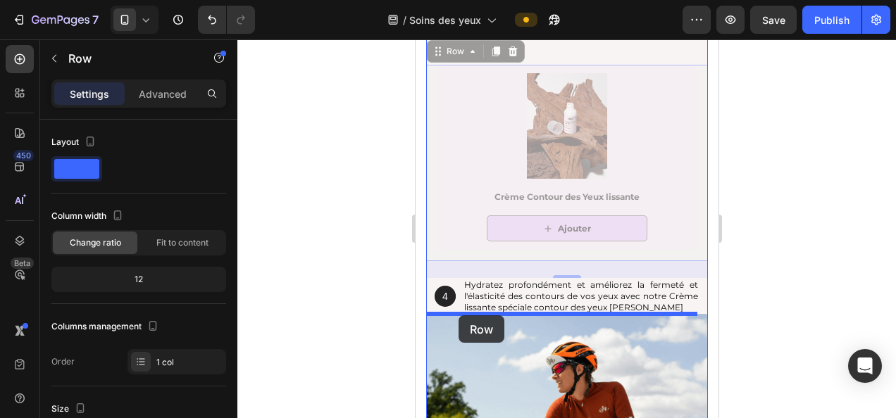
drag, startPoint x: 437, startPoint y: 52, endPoint x: 458, endPoint y: 316, distance: 264.3
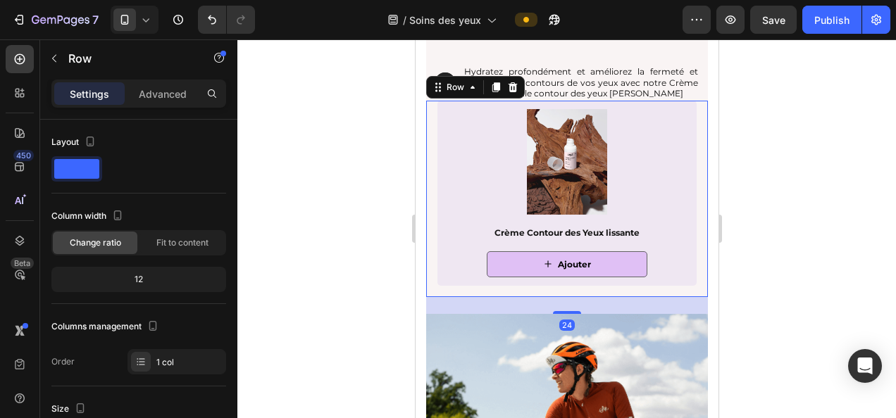
click at [831, 208] on div at bounding box center [566, 228] width 659 height 379
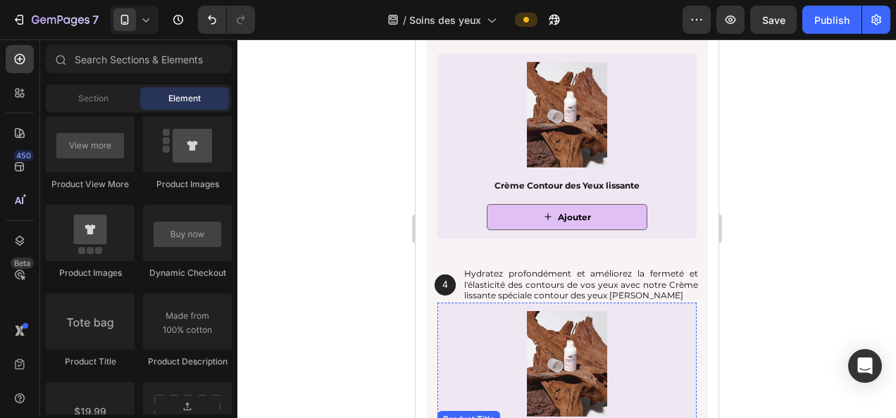
scroll to position [2519, 0]
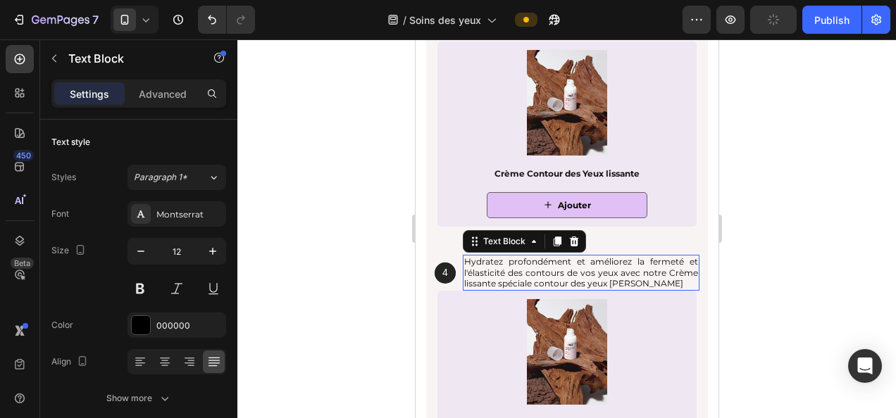
click at [557, 271] on p "Hydratez profondément et améliorez la fermeté et l'élasticité des contours de v…" at bounding box center [581, 272] width 234 height 33
click at [456, 286] on div "4 Text Block Hero Banner Hydratez profondément et améliorez la fermeté et l'éla…" at bounding box center [575, 273] width 282 height 36
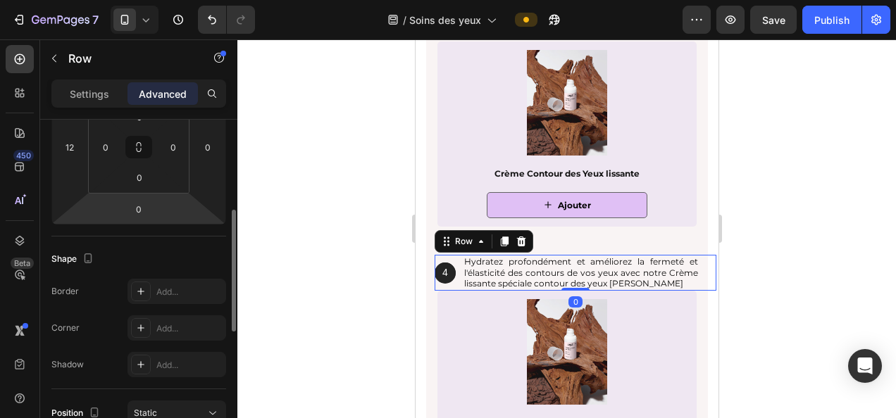
scroll to position [247, 0]
click at [144, 214] on input "0" at bounding box center [139, 207] width 28 height 21
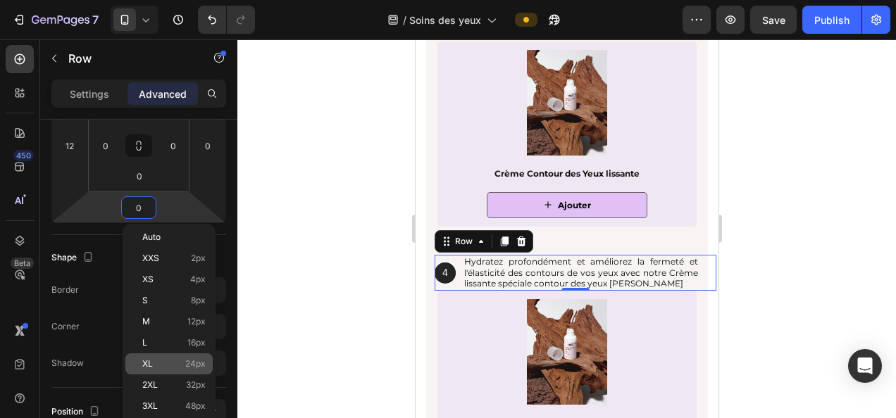
click at [190, 371] on div "XL 24px" at bounding box center [168, 364] width 87 height 21
type input "24"
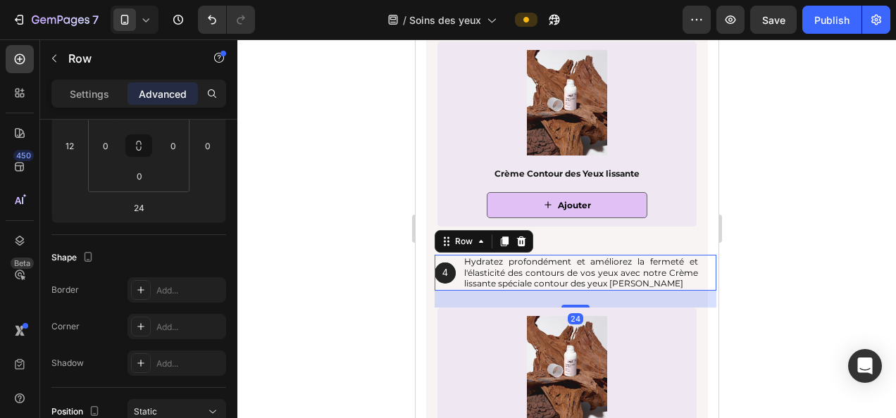
click at [330, 289] on div at bounding box center [566, 228] width 659 height 379
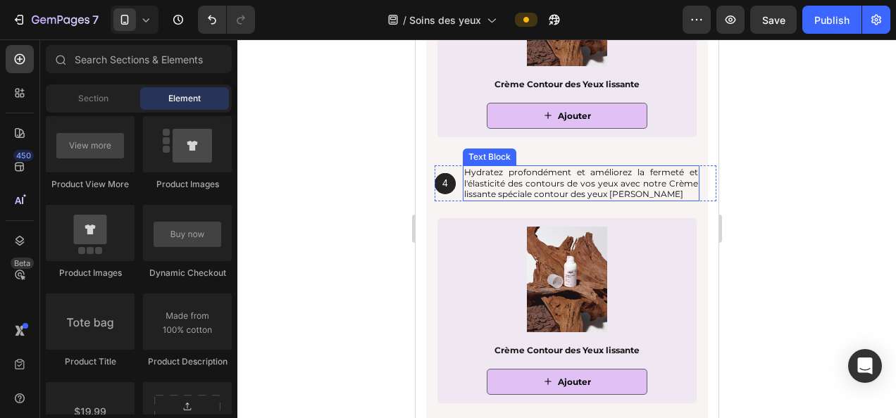
scroll to position [2609, 0]
click at [634, 194] on p "Hydratez profondément et améliorez la fermeté et l'élasticité des contours de v…" at bounding box center [581, 182] width 234 height 33
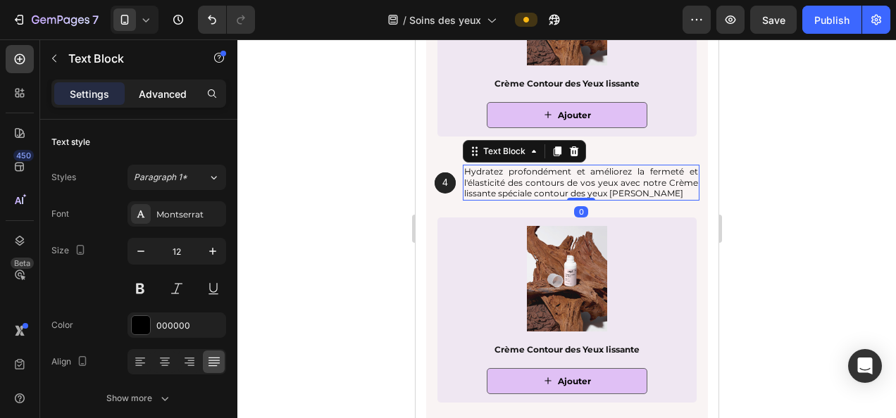
click at [169, 87] on p "Advanced" at bounding box center [163, 94] width 48 height 15
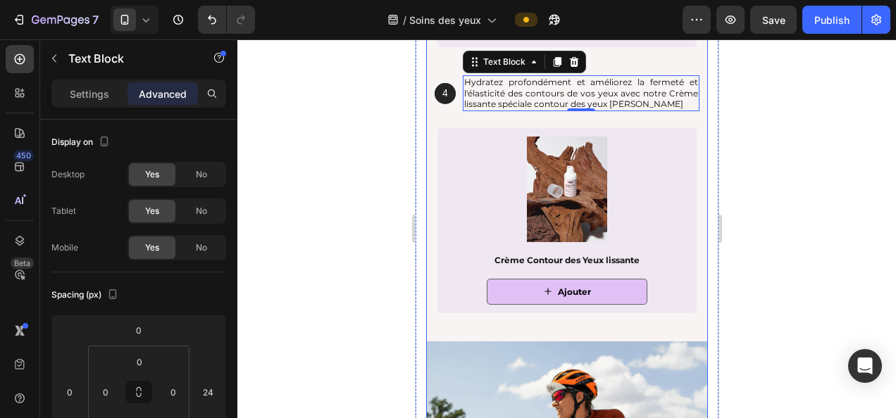
scroll to position [2712, 0]
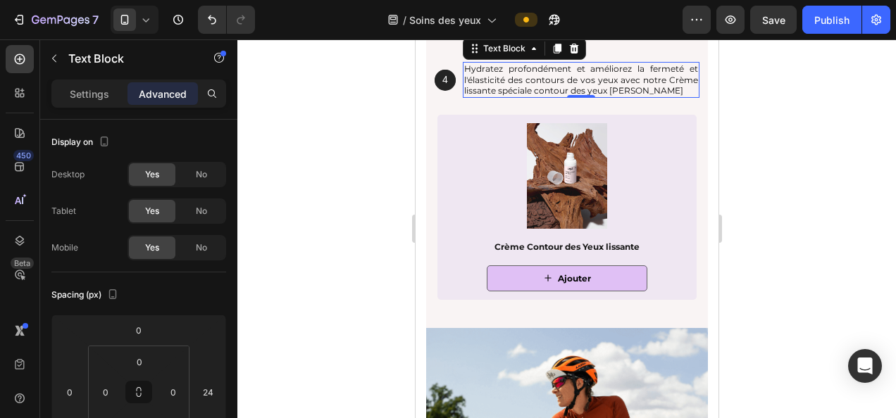
click at [785, 213] on div at bounding box center [566, 228] width 659 height 379
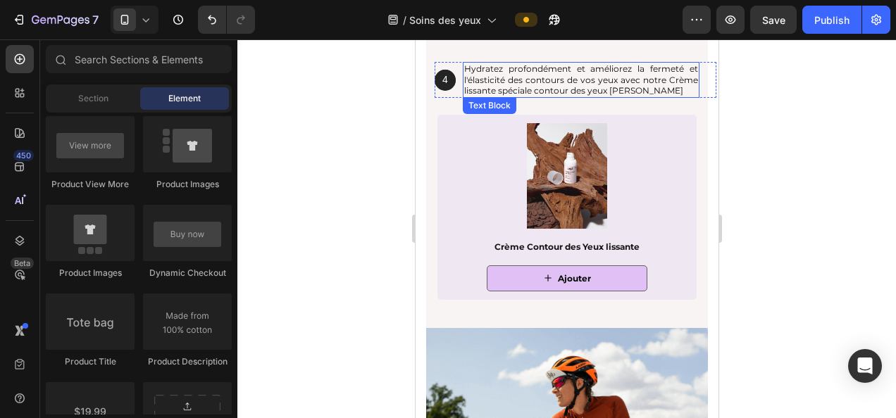
click at [518, 78] on p "Hydratez profondément et améliorez la fermeté et l'élasticité des contours de v…" at bounding box center [581, 79] width 234 height 33
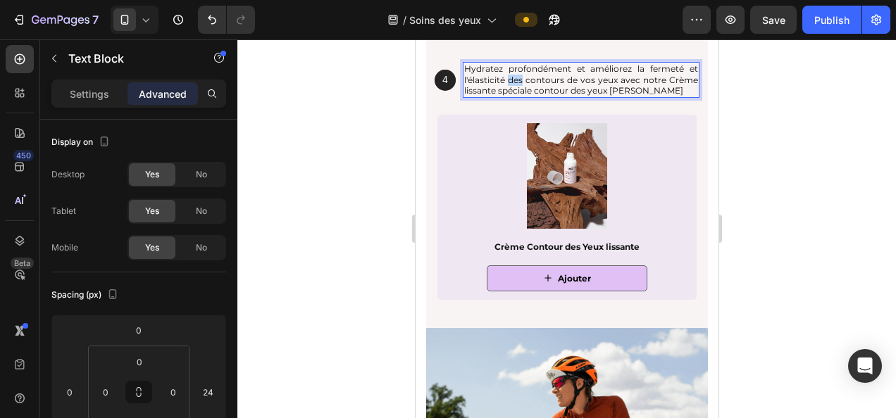
click at [518, 78] on p "Hydratez profondément et améliorez la fermeté et l'élasticité des contours de v…" at bounding box center [581, 79] width 234 height 33
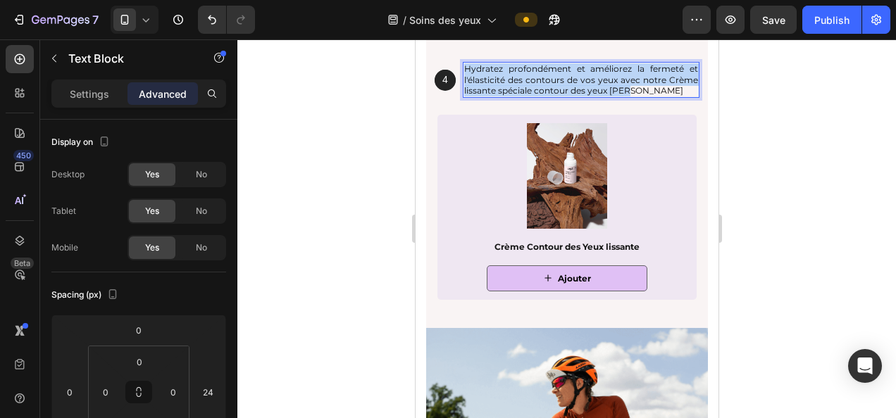
click at [518, 78] on p "Hydratez profondément et améliorez la fermeté et l'élasticité des contours de v…" at bounding box center [581, 79] width 234 height 33
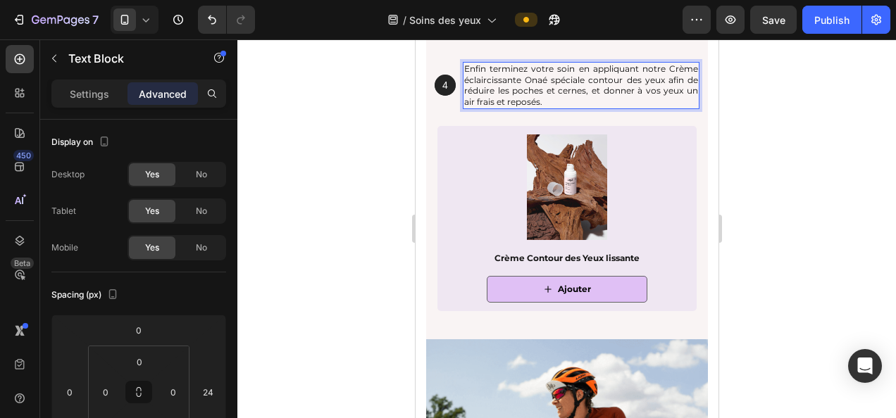
click at [799, 151] on div at bounding box center [566, 228] width 659 height 379
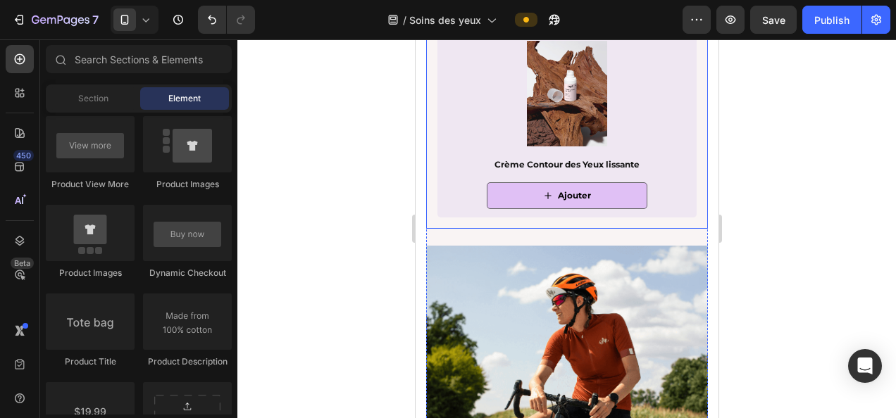
scroll to position [2617, 0]
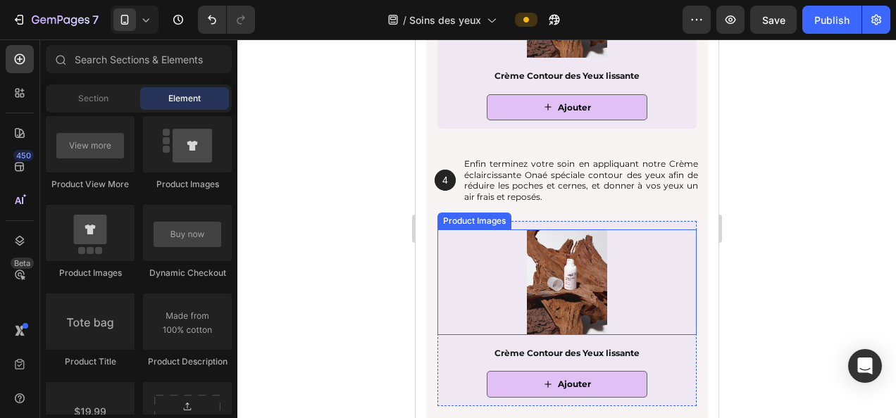
click at [557, 282] on img at bounding box center [567, 283] width 106 height 106
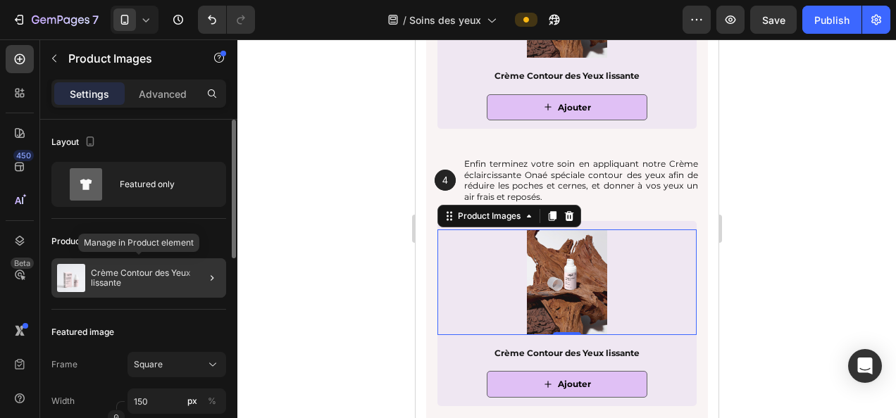
click at [141, 285] on p "Crème Contour des Yeux lissante" at bounding box center [156, 278] width 130 height 20
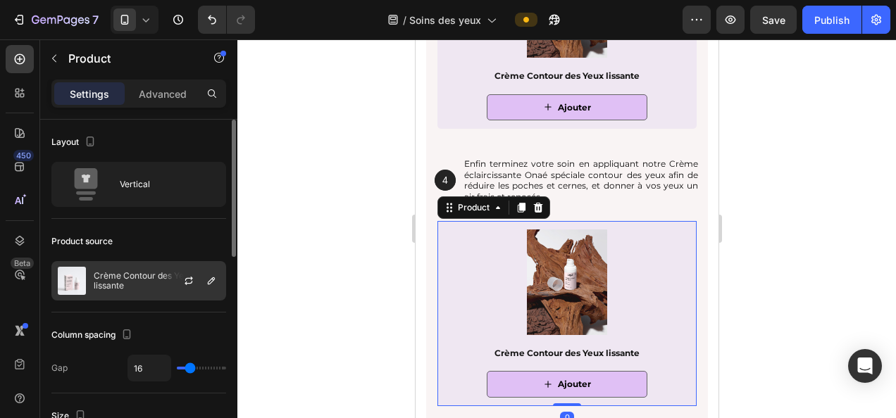
click at [130, 282] on p "Crème Contour des Yeux lissante" at bounding box center [157, 281] width 126 height 20
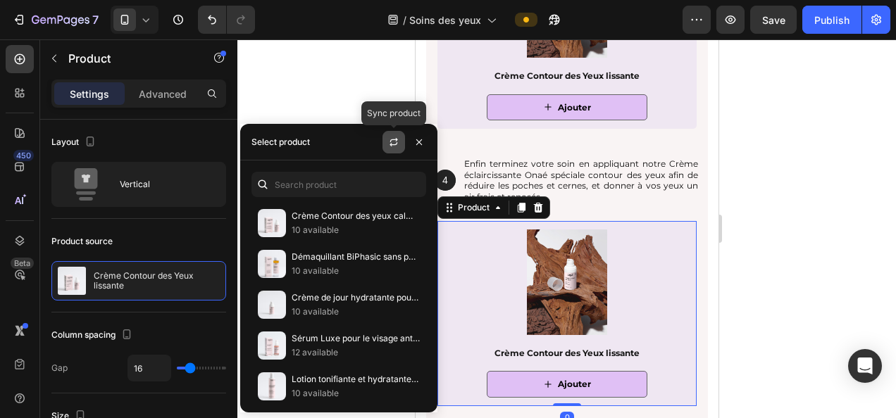
click at [390, 139] on icon "button" at bounding box center [393, 142] width 11 height 11
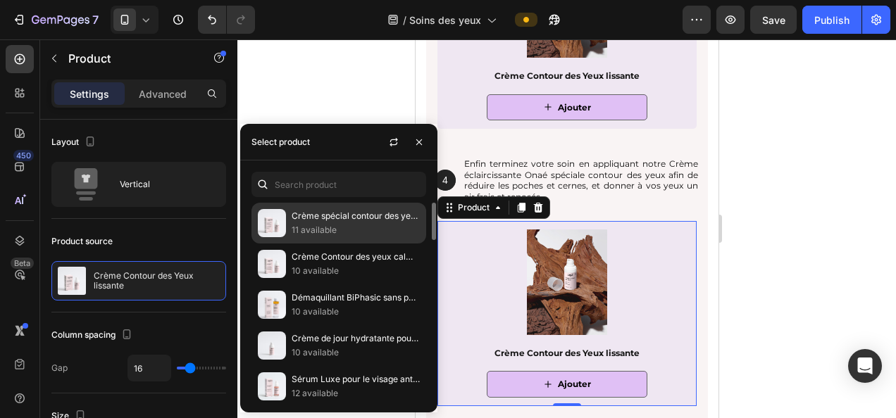
click at [339, 221] on p "Crème spécial contour des yeux éclaircissante" at bounding box center [356, 216] width 128 height 14
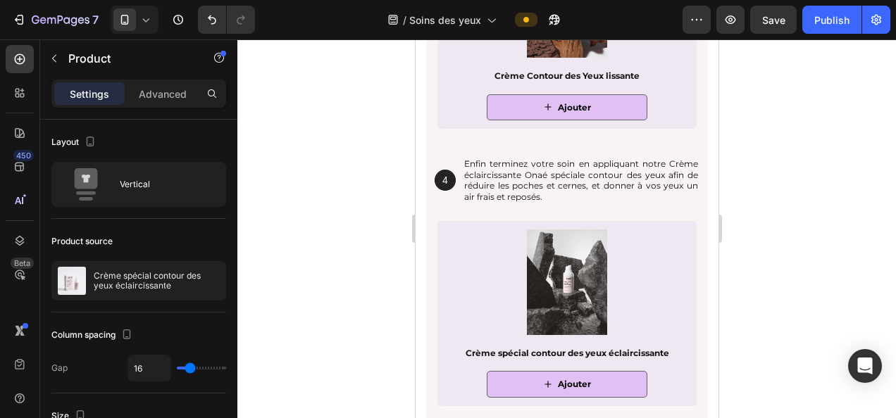
click at [783, 275] on div at bounding box center [566, 228] width 659 height 379
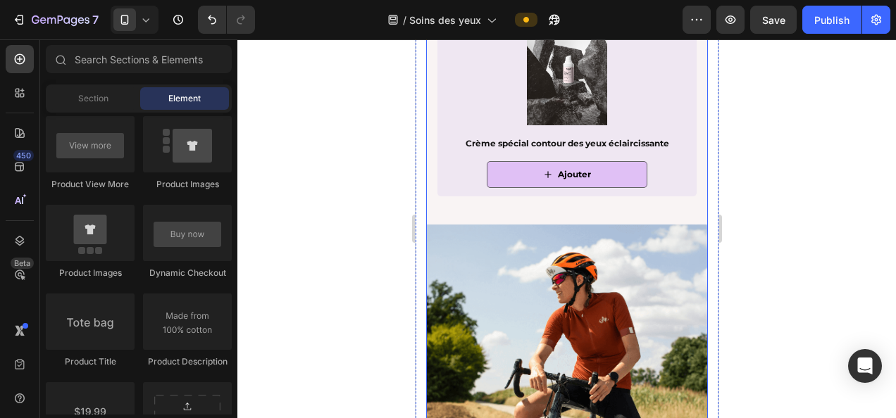
scroll to position [2831, 0]
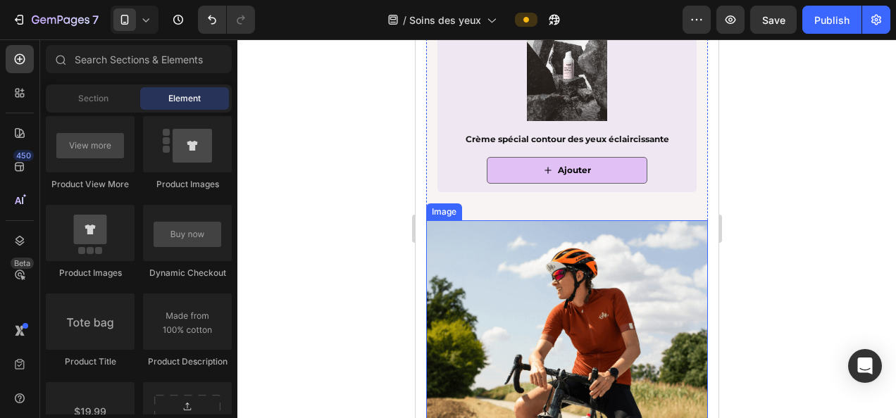
click at [513, 304] on img at bounding box center [567, 362] width 282 height 282
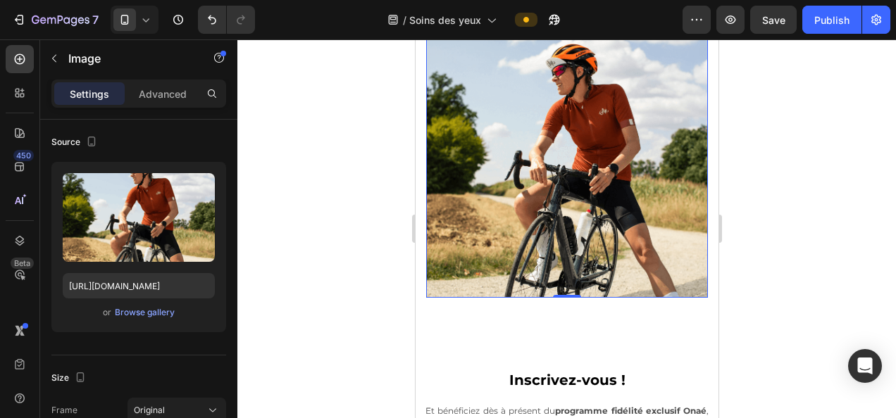
scroll to position [2922, 0]
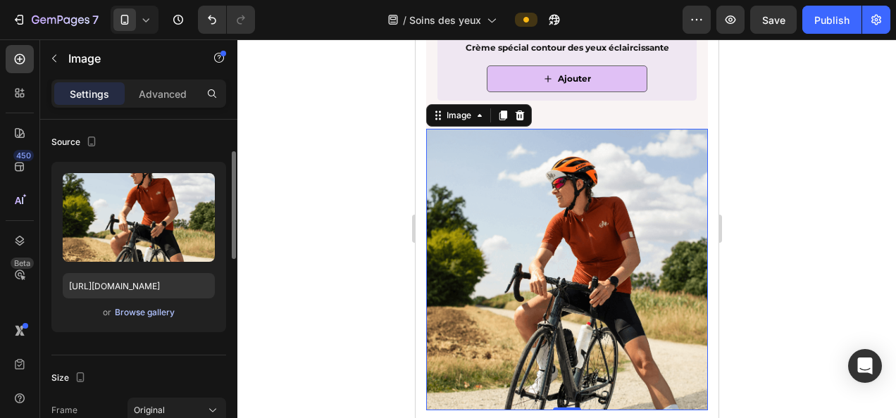
click at [137, 314] on div "Browse gallery" at bounding box center [145, 312] width 60 height 13
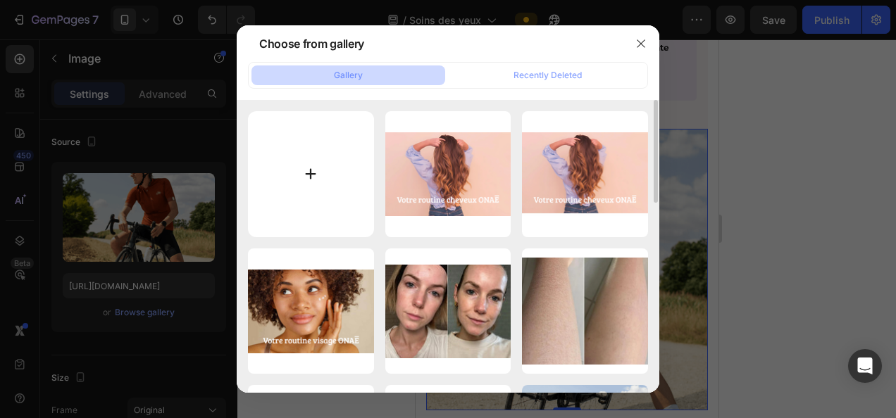
click at [301, 151] on input "file" at bounding box center [311, 174] width 126 height 126
click at [643, 49] on icon "button" at bounding box center [640, 43] width 11 height 11
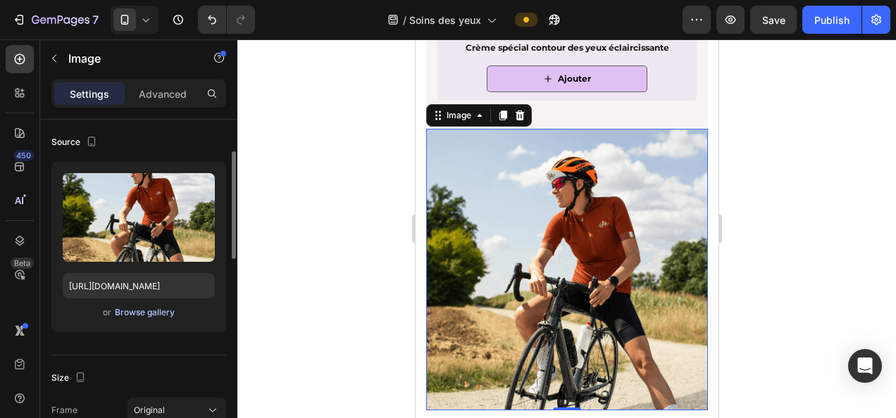
click at [131, 311] on div "Browse gallery" at bounding box center [145, 312] width 60 height 13
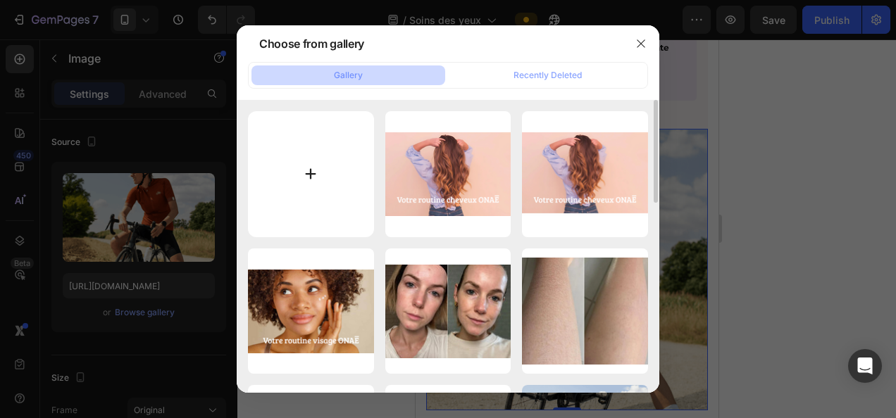
click at [283, 180] on input "file" at bounding box center [311, 174] width 126 height 126
type input "C:\fakepath\Votre routine Onaé (3).png"
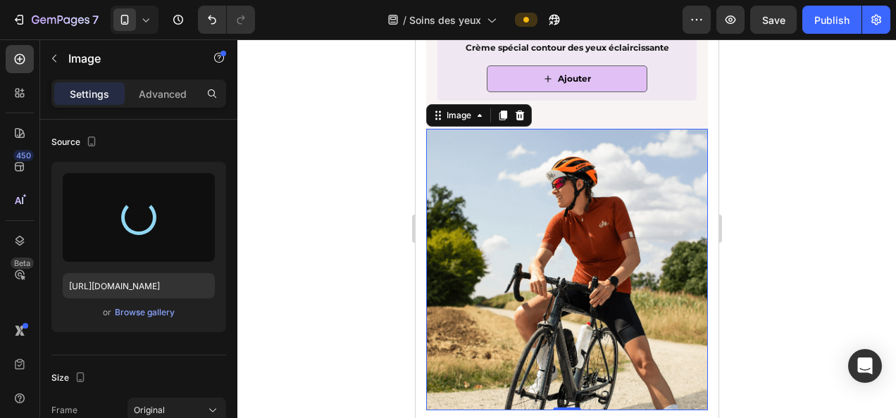
type input "[URL][DOMAIN_NAME]"
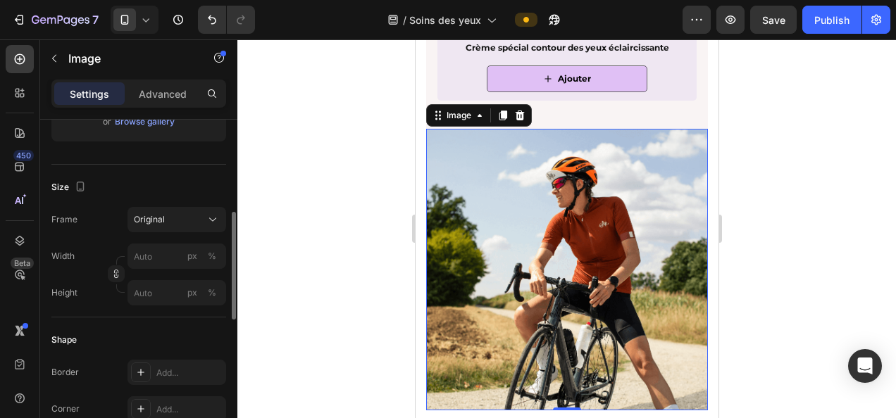
scroll to position [359, 0]
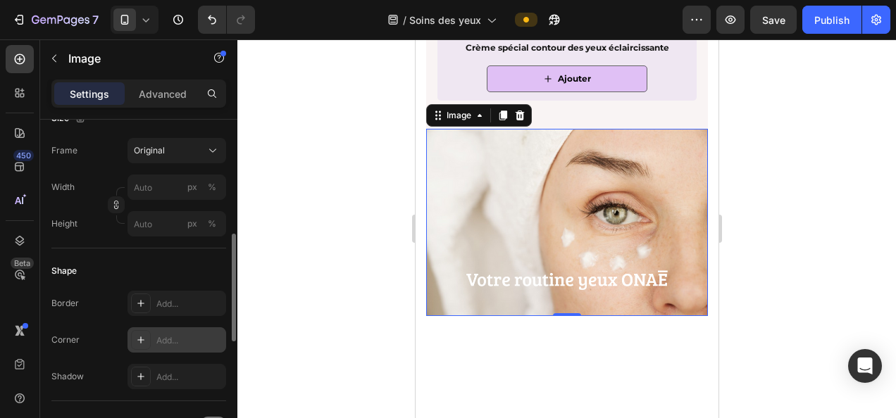
click at [161, 333] on div "Add..." at bounding box center [177, 340] width 99 height 25
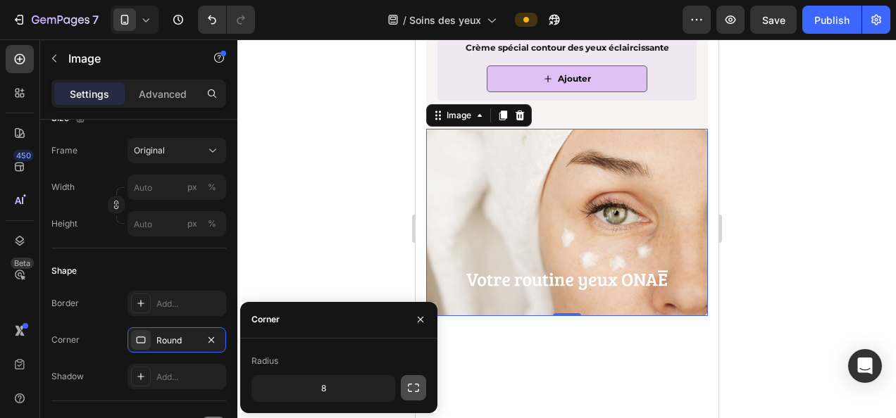
click at [414, 383] on icon "button" at bounding box center [413, 388] width 14 height 14
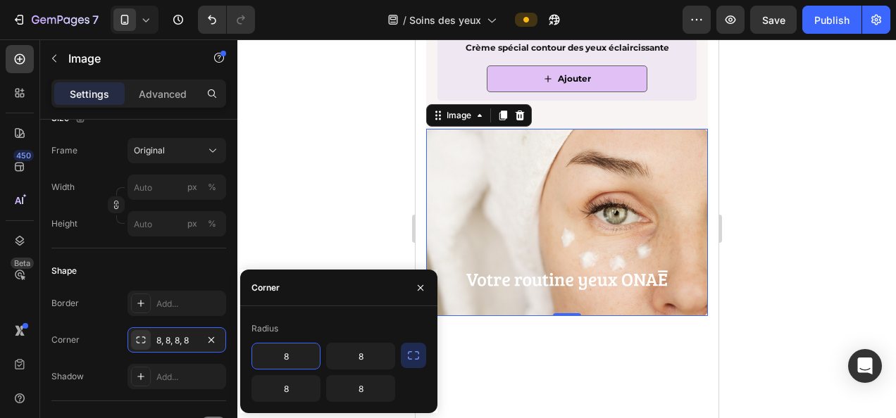
click at [283, 352] on input "8" at bounding box center [286, 356] width 68 height 25
type input "0"
click at [358, 356] on input "8" at bounding box center [361, 356] width 68 height 25
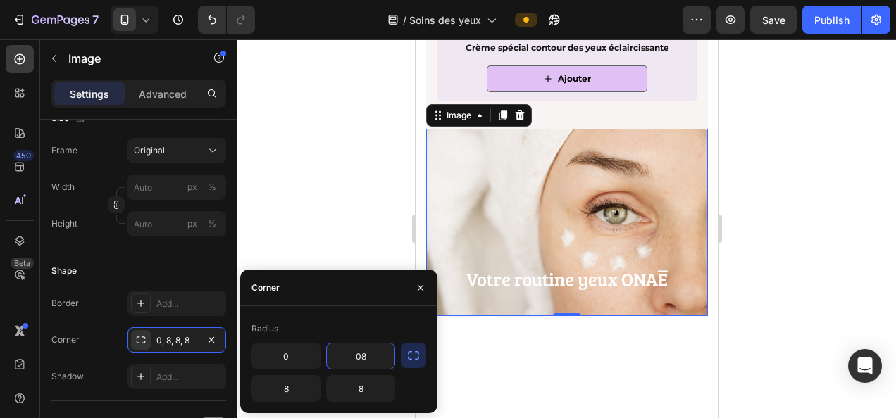
click at [359, 356] on input "08" at bounding box center [361, 356] width 68 height 25
type input "0"
click at [359, 388] on input "8" at bounding box center [361, 388] width 68 height 25
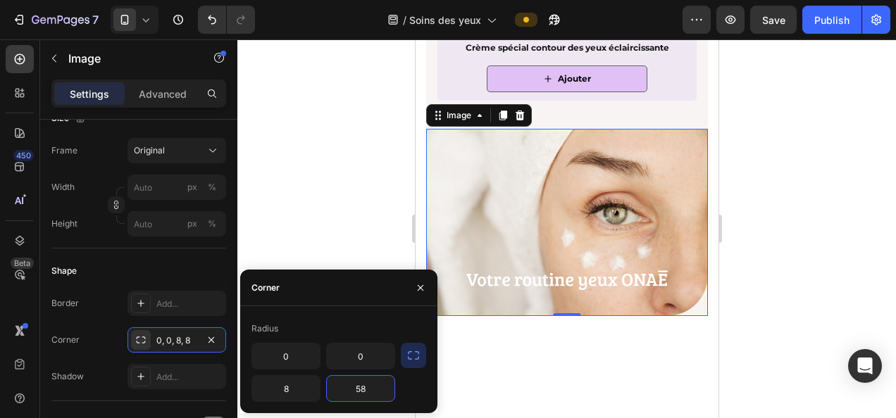
click at [360, 389] on input "58" at bounding box center [361, 388] width 68 height 25
type input "5"
click at [285, 387] on input "8" at bounding box center [286, 388] width 68 height 25
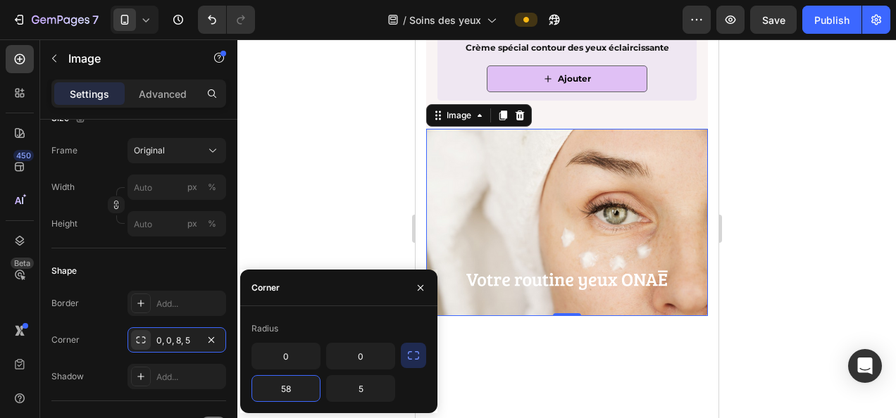
click at [285, 387] on input "58" at bounding box center [286, 388] width 68 height 25
type input "T"
click at [285, 387] on input "T" at bounding box center [286, 388] width 68 height 25
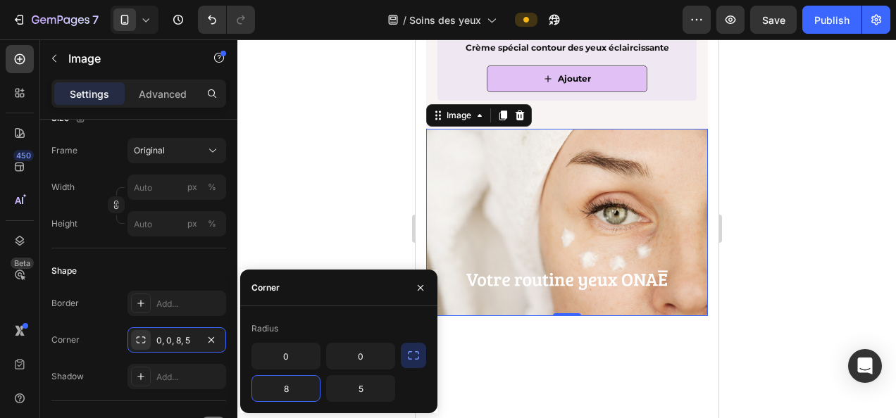
click at [337, 148] on div at bounding box center [566, 228] width 659 height 379
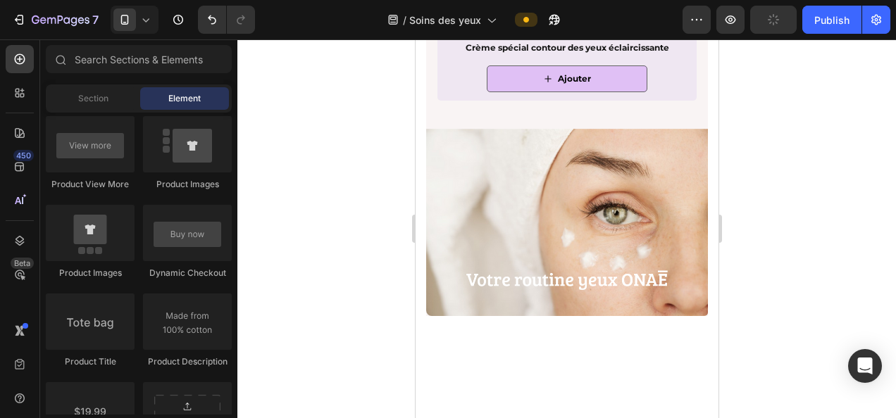
click at [871, 273] on div at bounding box center [566, 228] width 659 height 379
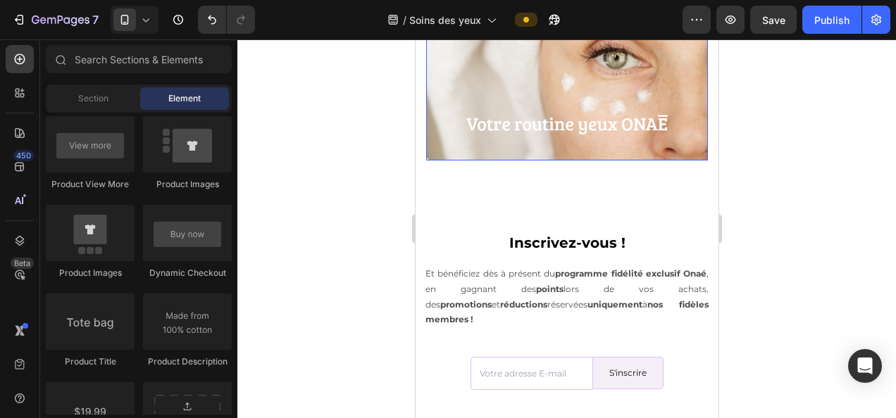
scroll to position [3077, 0]
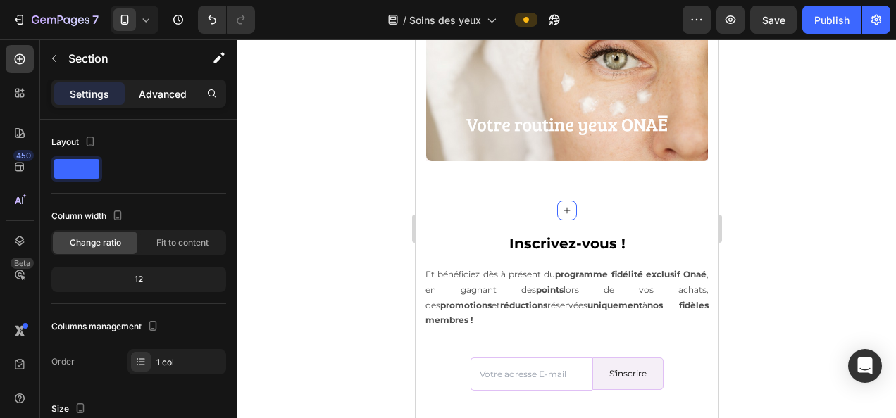
click at [174, 97] on p "Advanced" at bounding box center [163, 94] width 48 height 15
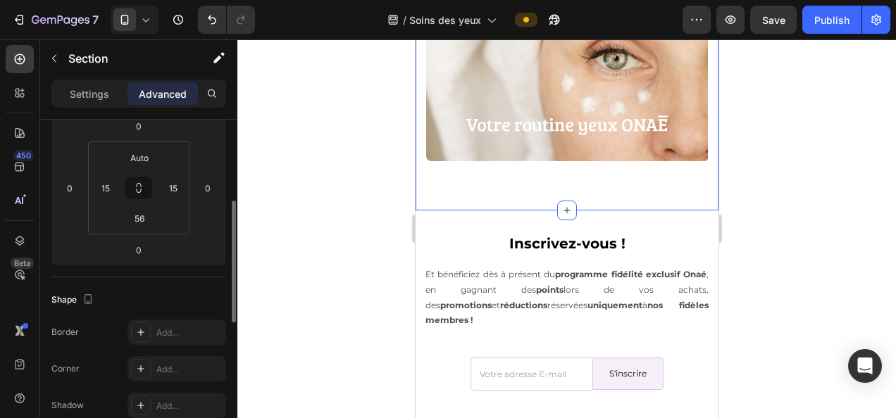
scroll to position [210, 0]
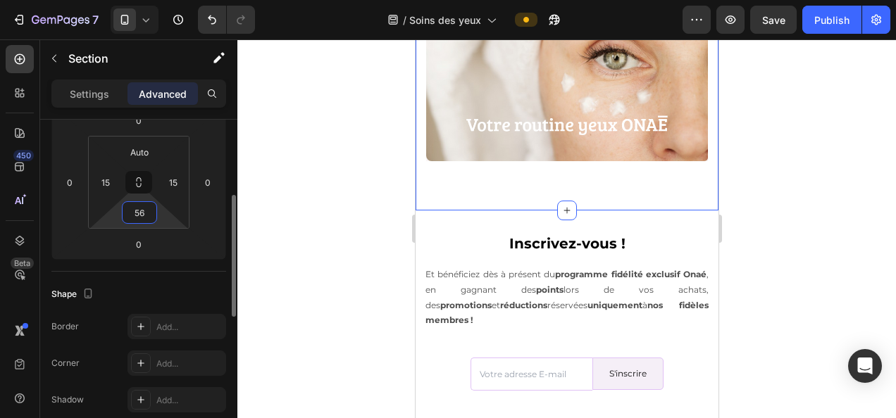
click at [148, 214] on input "56" at bounding box center [139, 212] width 28 height 21
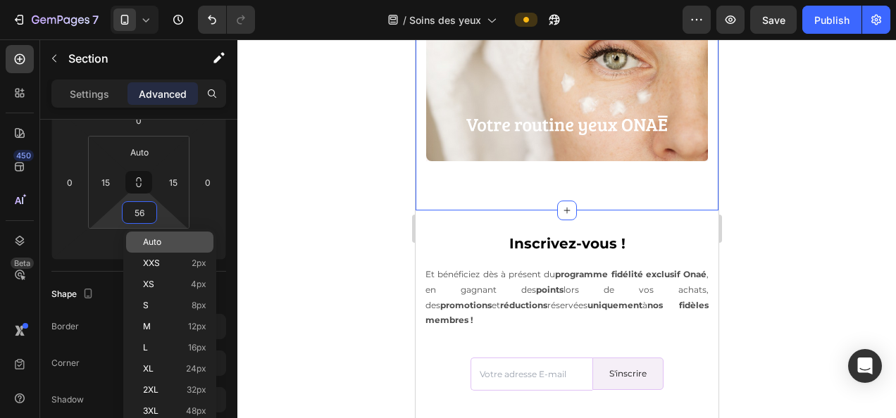
click at [149, 239] on span "Auto" at bounding box center [152, 242] width 18 height 10
type input "Auto"
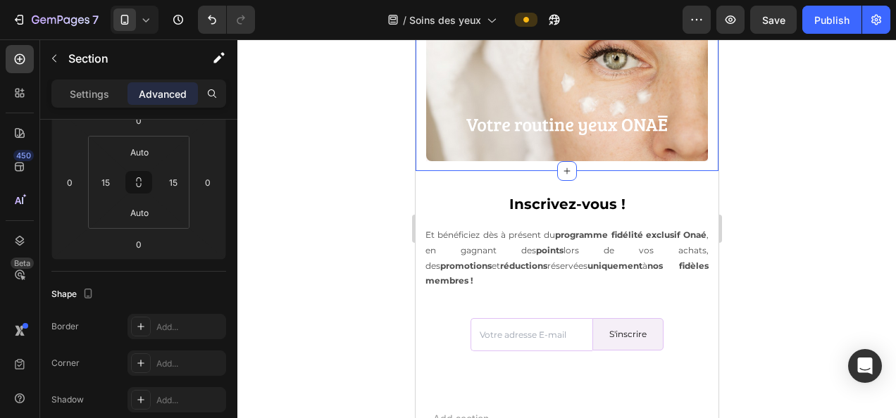
click at [382, 247] on div at bounding box center [566, 228] width 659 height 379
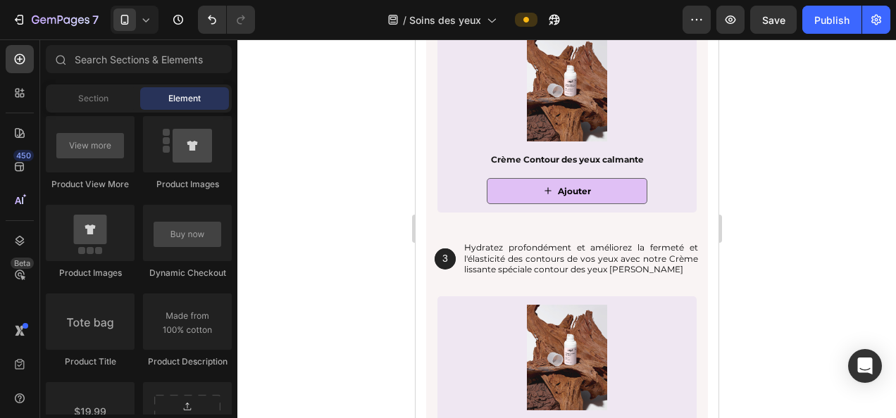
scroll to position [2262, 0]
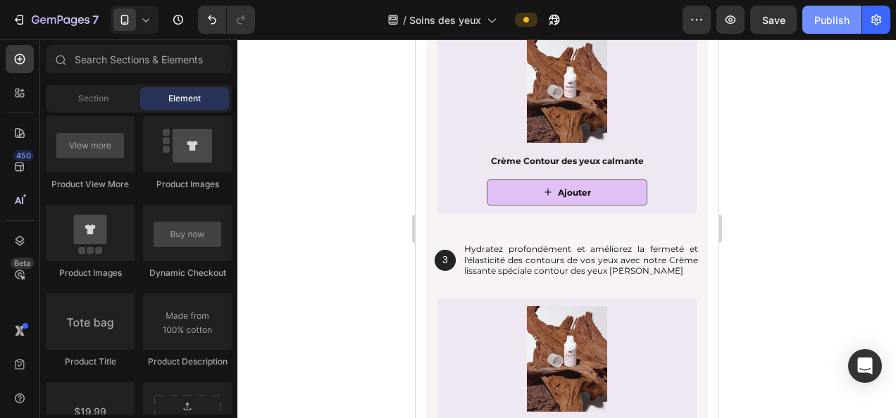
click at [814, 11] on button "Publish" at bounding box center [831, 20] width 59 height 28
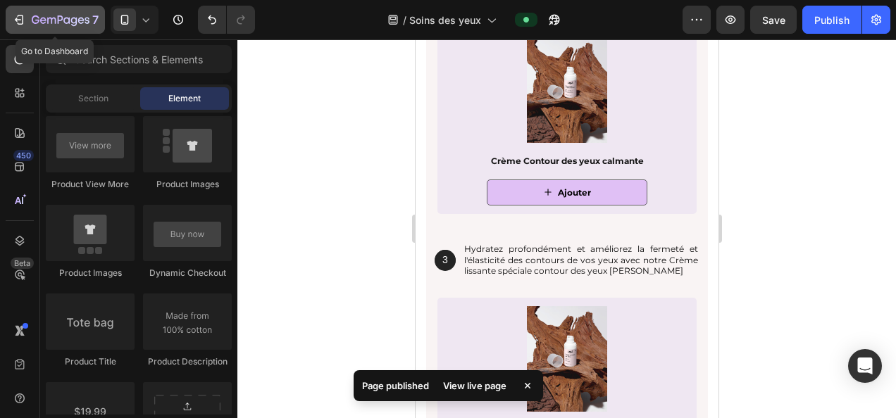
click at [82, 24] on icon "button" at bounding box center [61, 21] width 58 height 12
